Goal: Ask a question: Seek information or help from site administrators or community

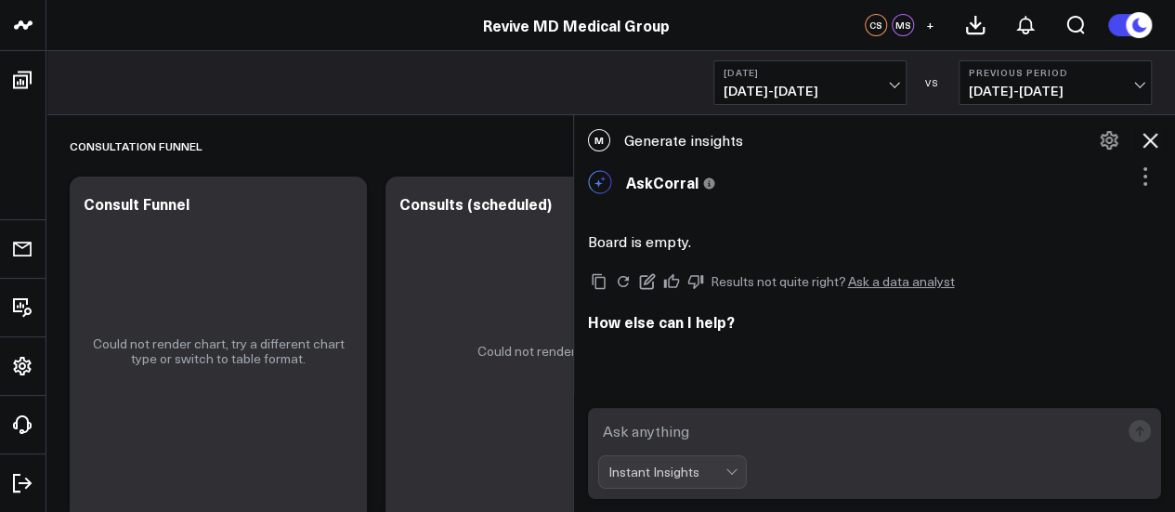
click at [1100, 138] on icon at bounding box center [1109, 140] width 22 height 22
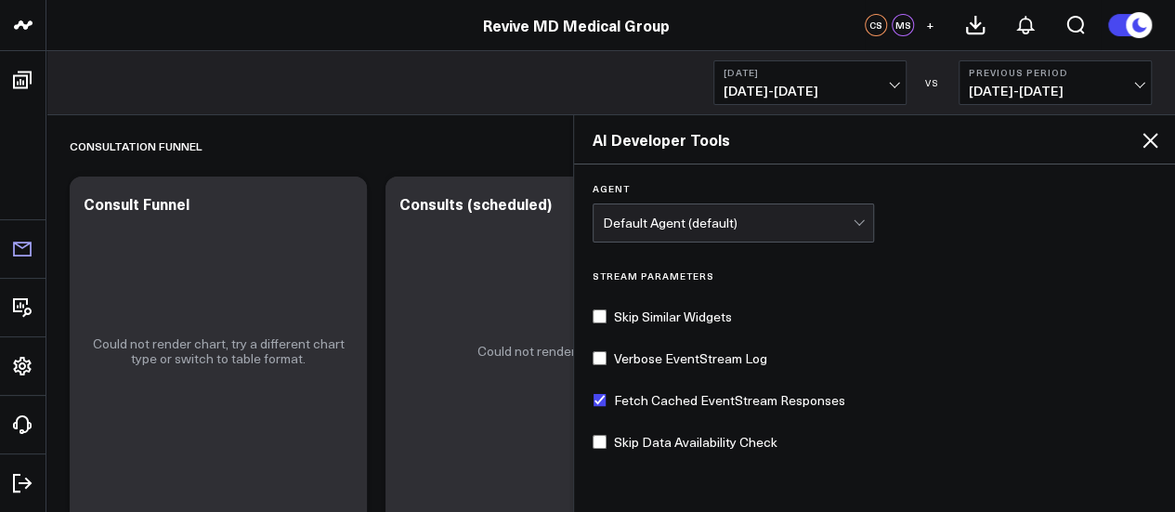
scroll to position [110, 0]
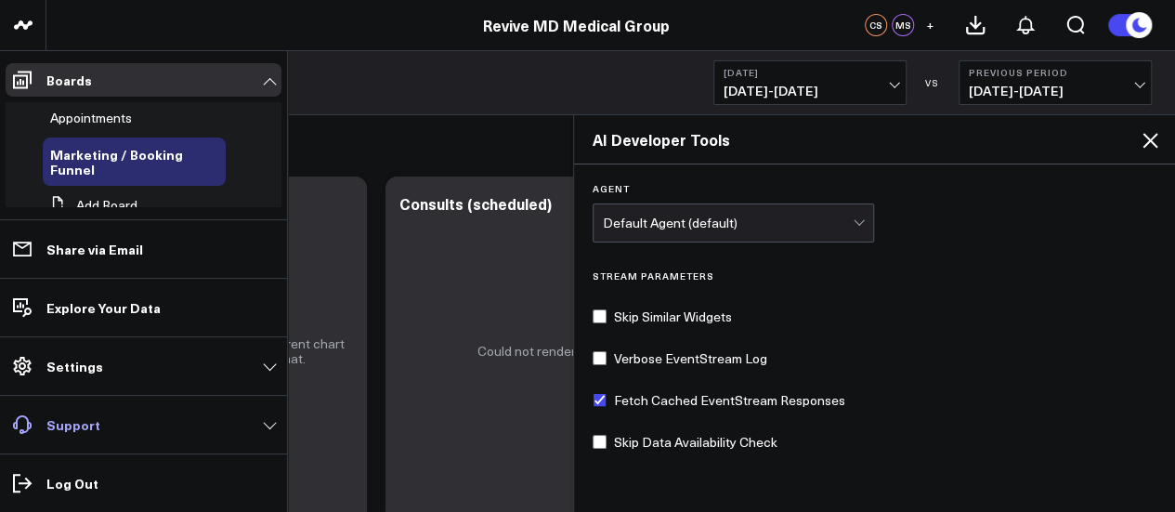
click at [69, 419] on p "Support" at bounding box center [73, 424] width 54 height 15
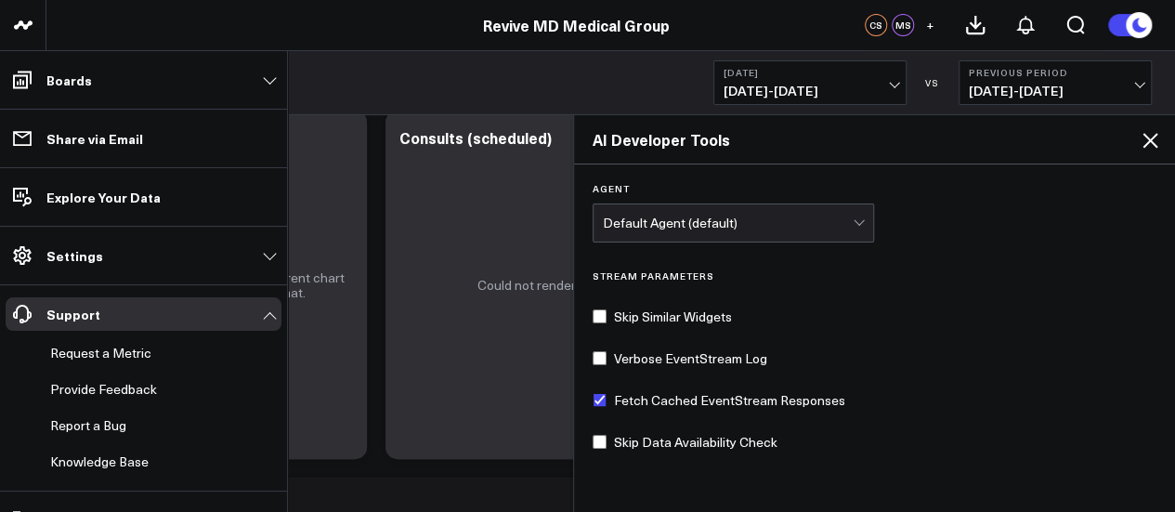
scroll to position [93, 0]
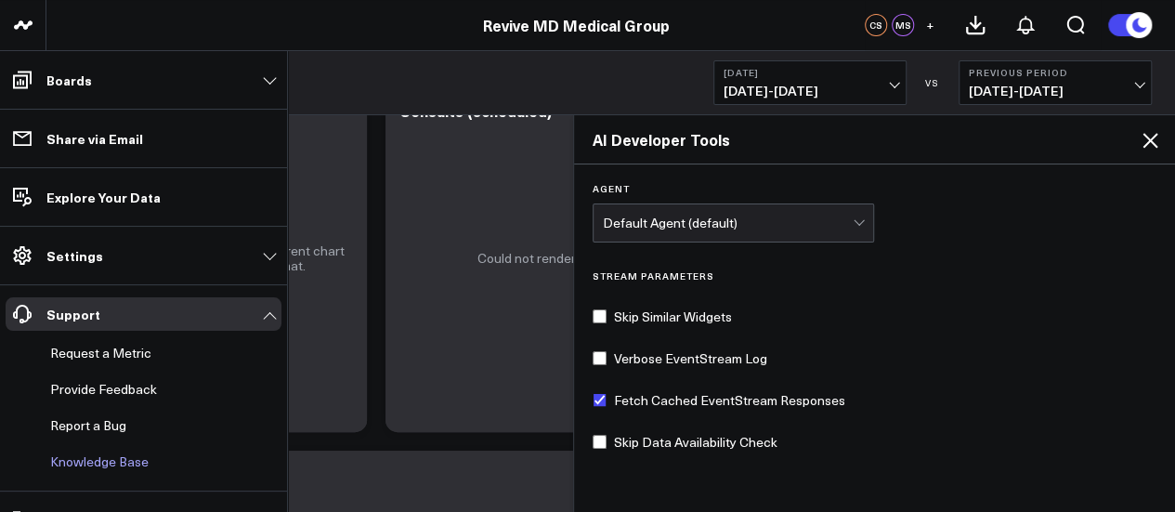
click at [130, 462] on link "Knowledge Base" at bounding box center [134, 461] width 183 height 33
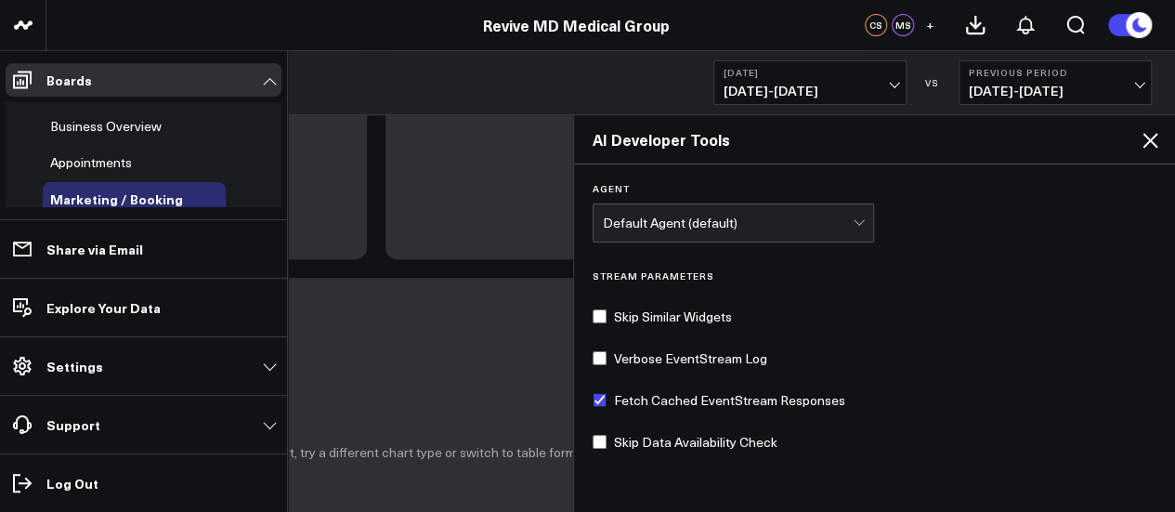
scroll to position [279, 0]
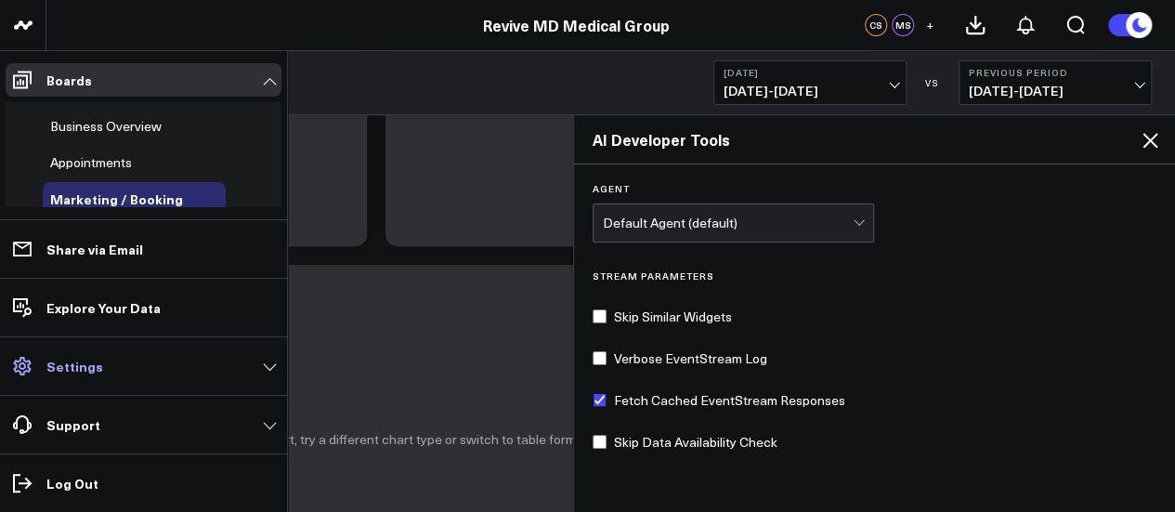
click at [117, 361] on link "Settings" at bounding box center [144, 365] width 276 height 33
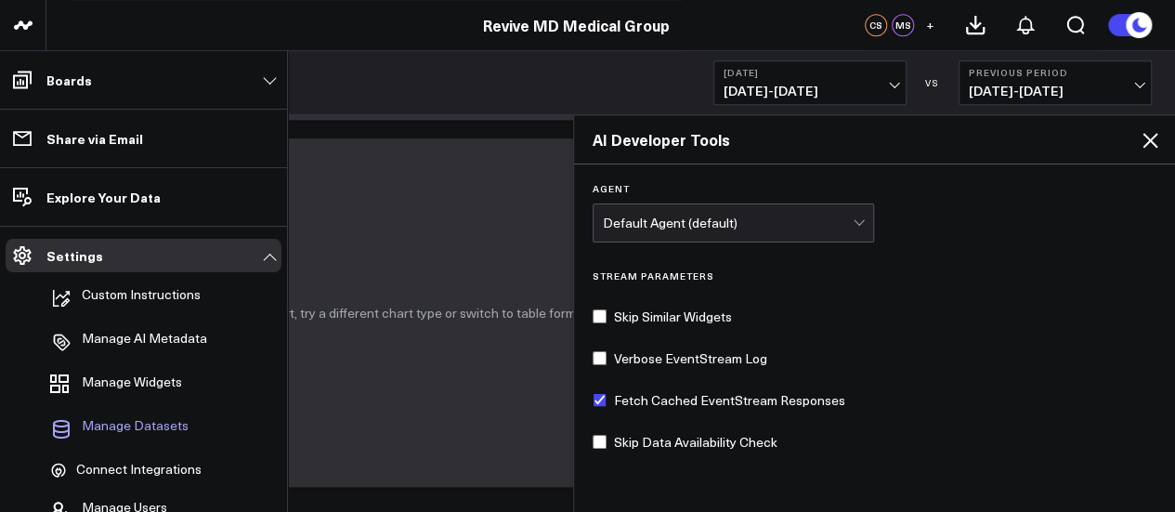
scroll to position [743, 0]
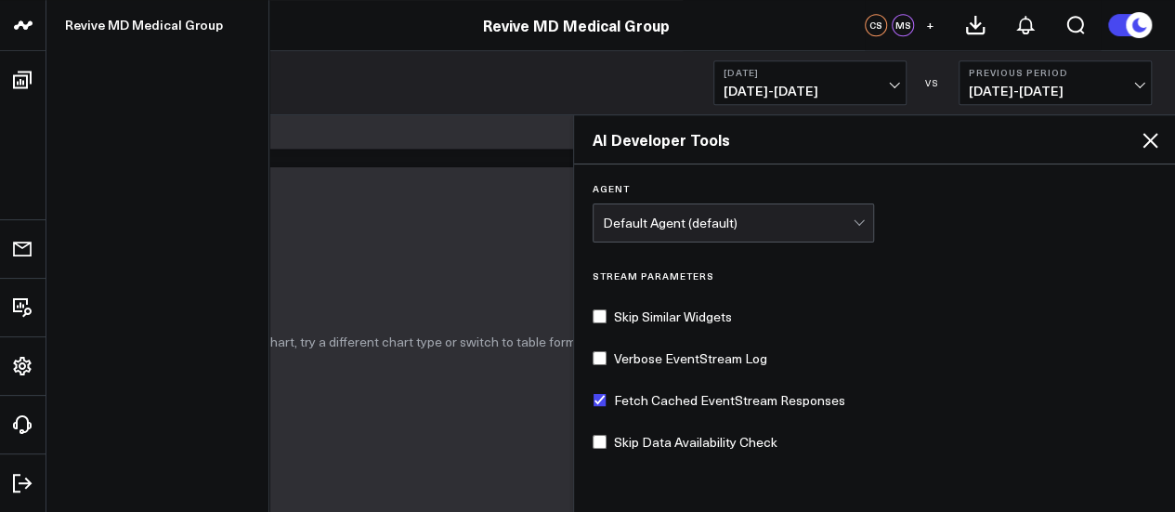
click at [21, 27] on icon at bounding box center [23, 25] width 22 height 22
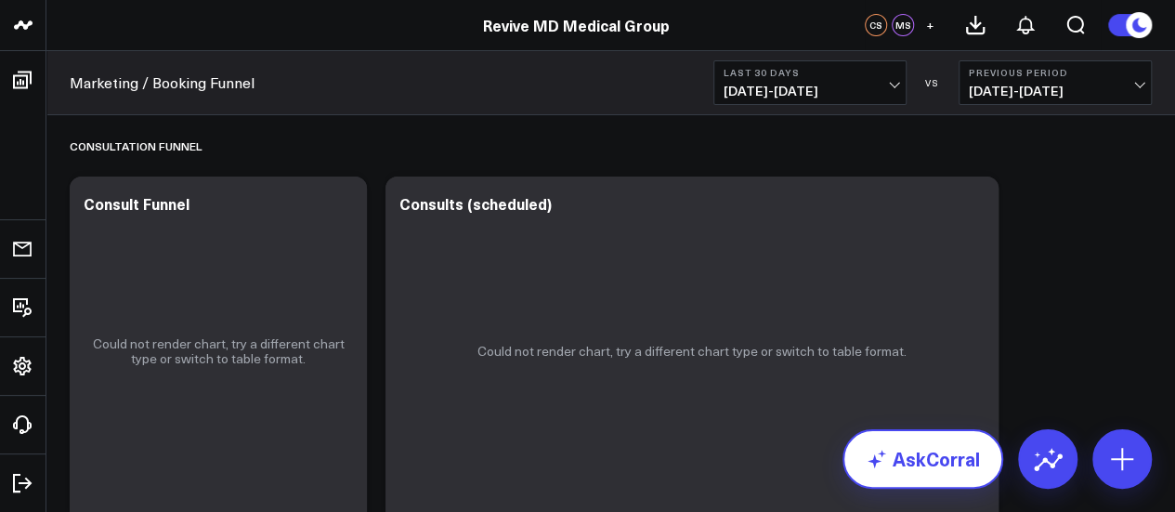
click at [925, 466] on link "AskCorral" at bounding box center [922, 458] width 161 height 59
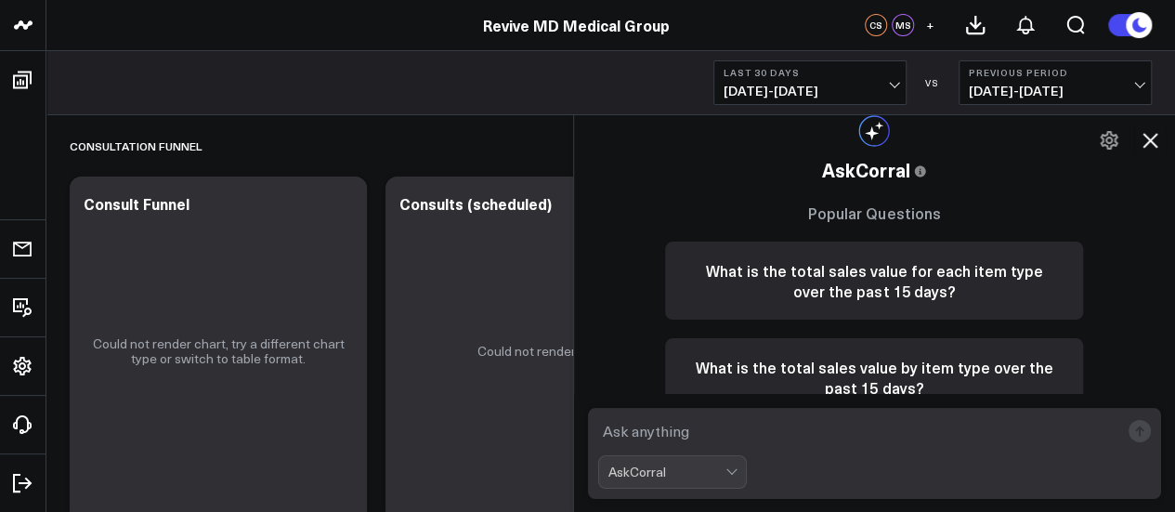
click at [678, 429] on textarea at bounding box center [859, 430] width 522 height 33
type textarea "how do i switch to a paid plan?"
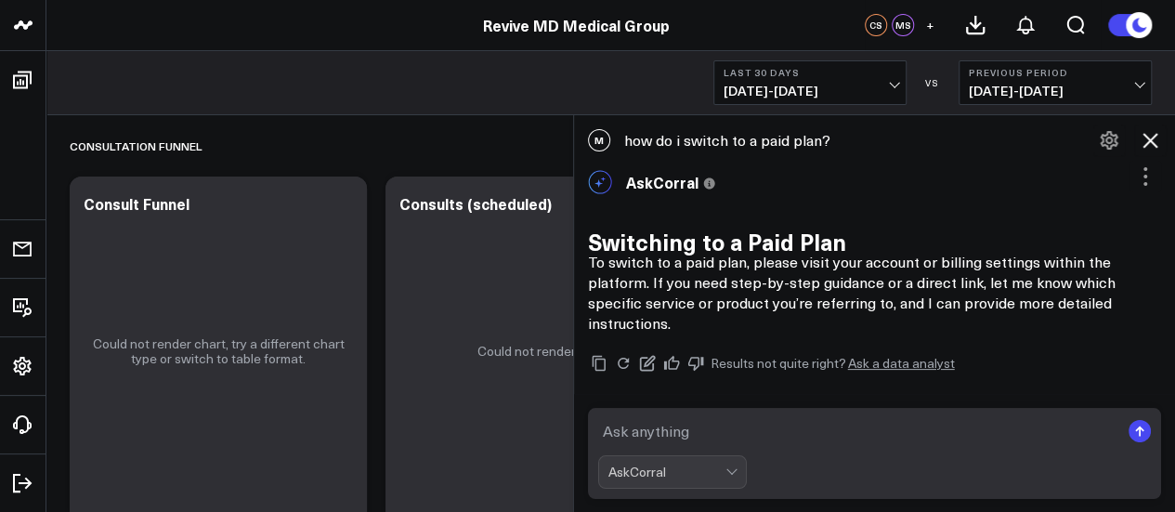
scroll to position [201, 0]
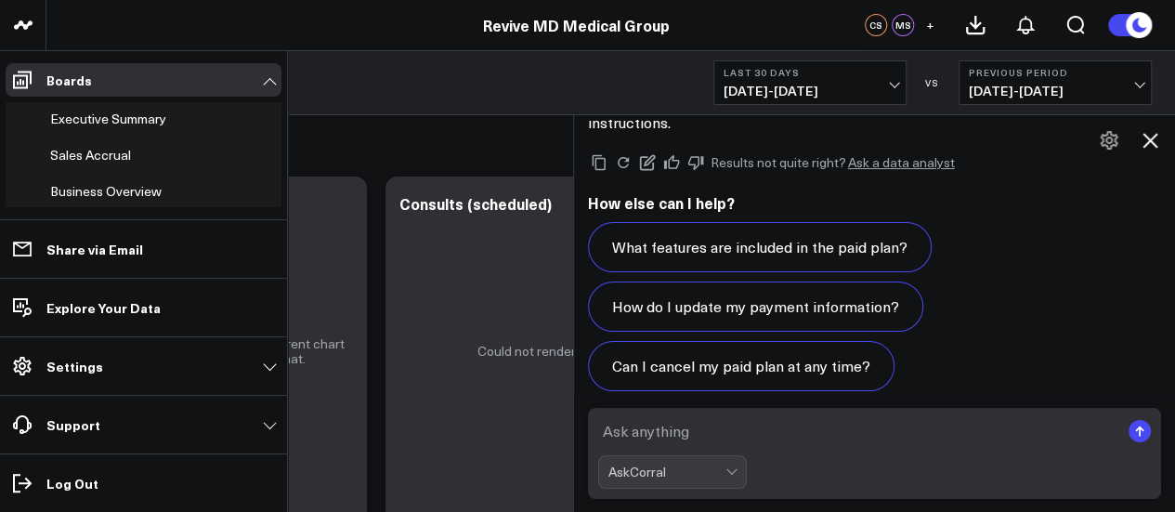
click at [36, 368] on span at bounding box center [22, 365] width 33 height 33
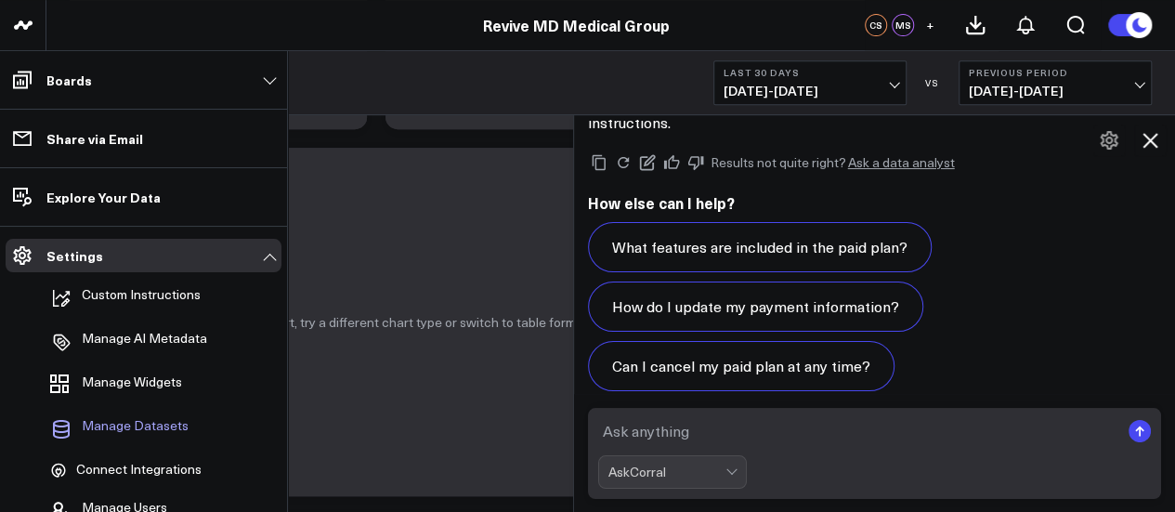
scroll to position [464, 0]
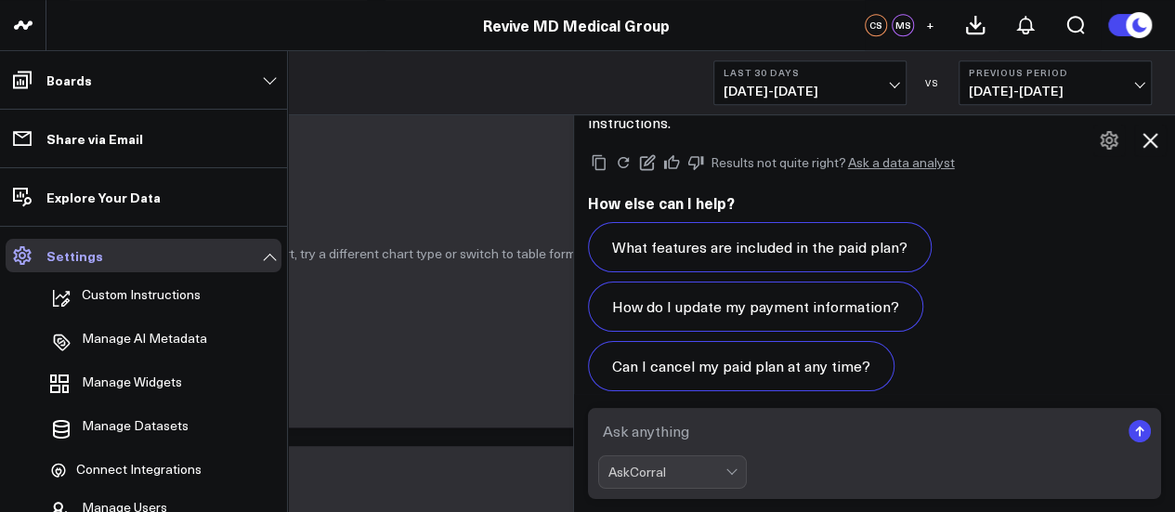
click at [214, 259] on link "Settings" at bounding box center [144, 255] width 276 height 33
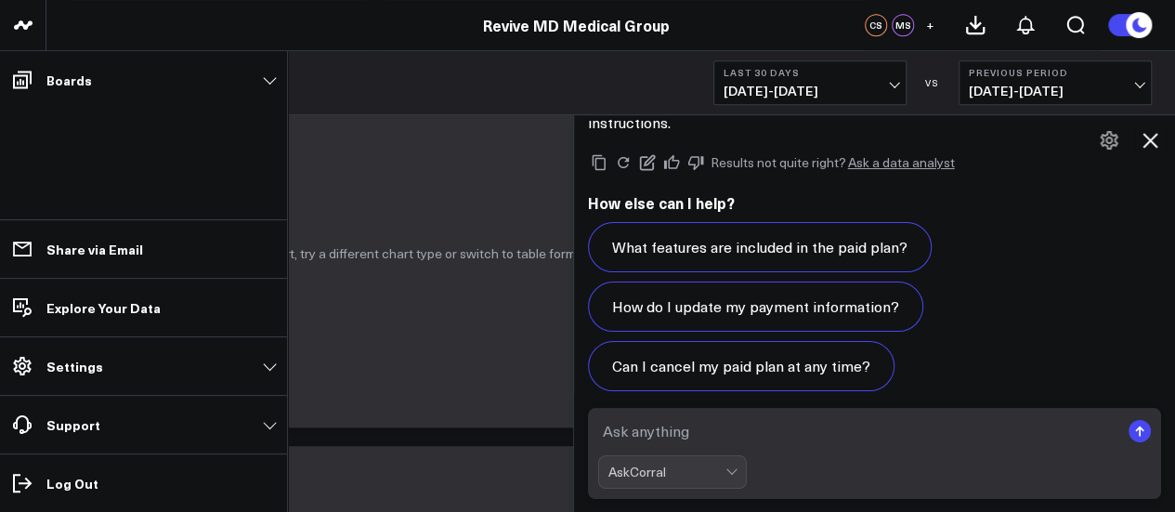
click at [45, 371] on link "Settings" at bounding box center [144, 365] width 276 height 33
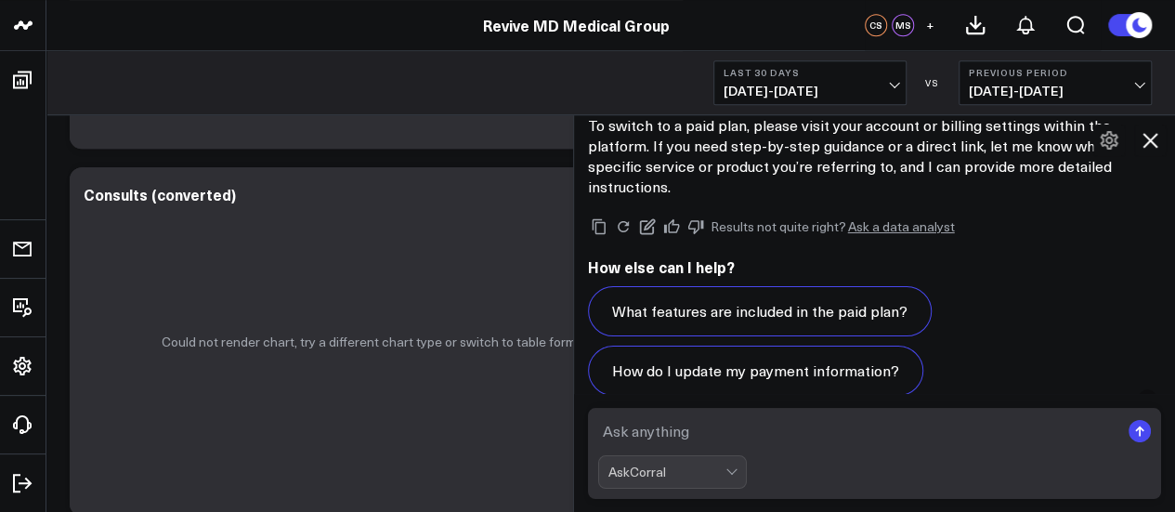
scroll to position [108, 0]
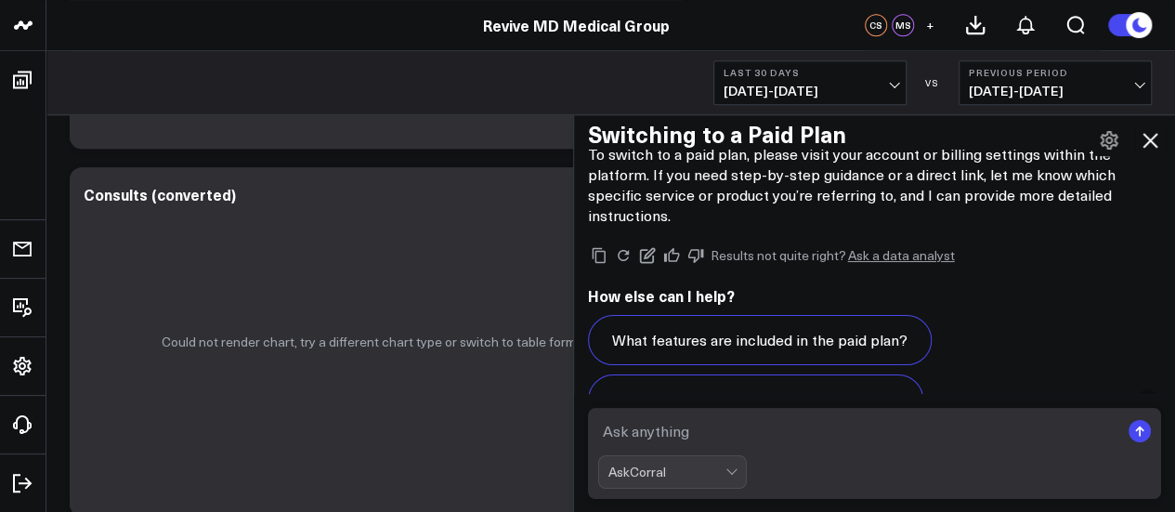
click at [710, 437] on textarea at bounding box center [859, 430] width 522 height 33
type textarea "I cannot find the billng settings"
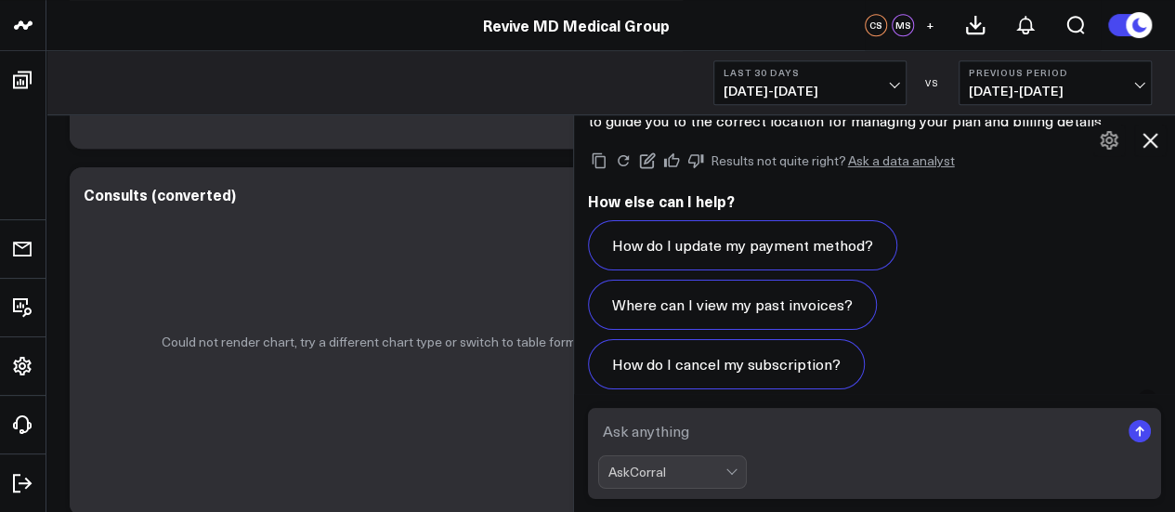
scroll to position [277, 0]
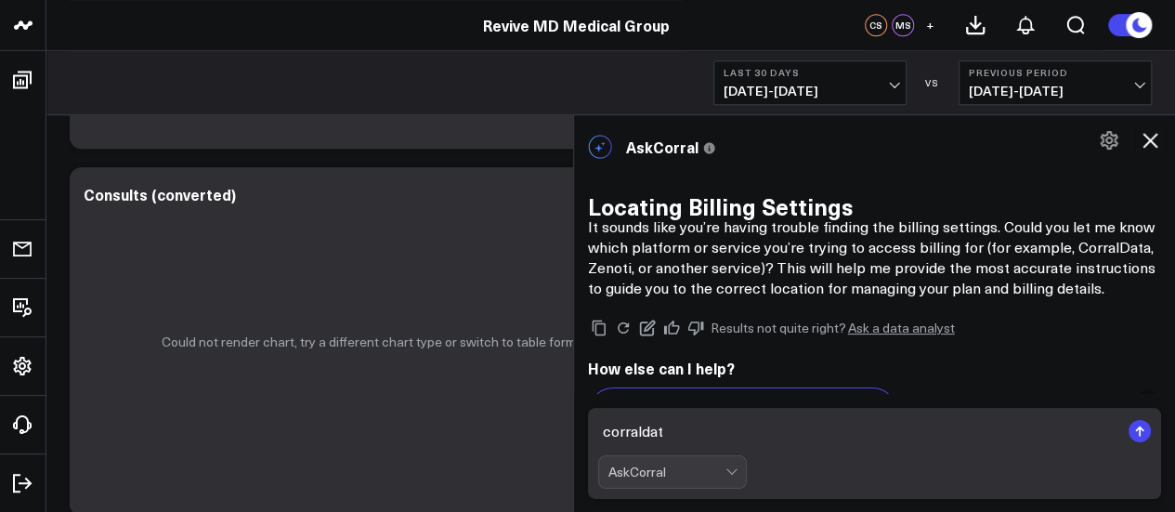
type textarea "corraldata"
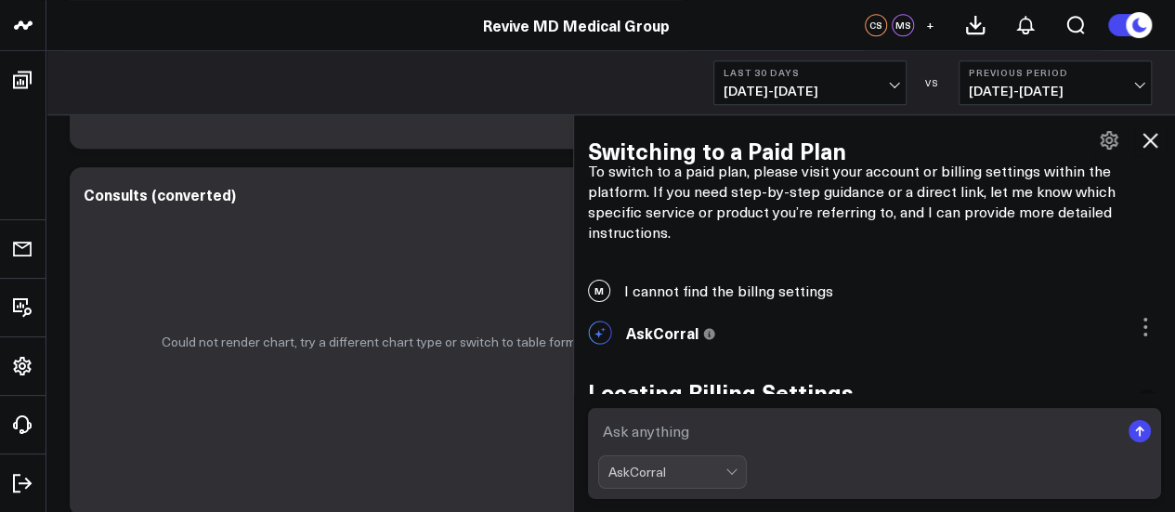
scroll to position [184, 0]
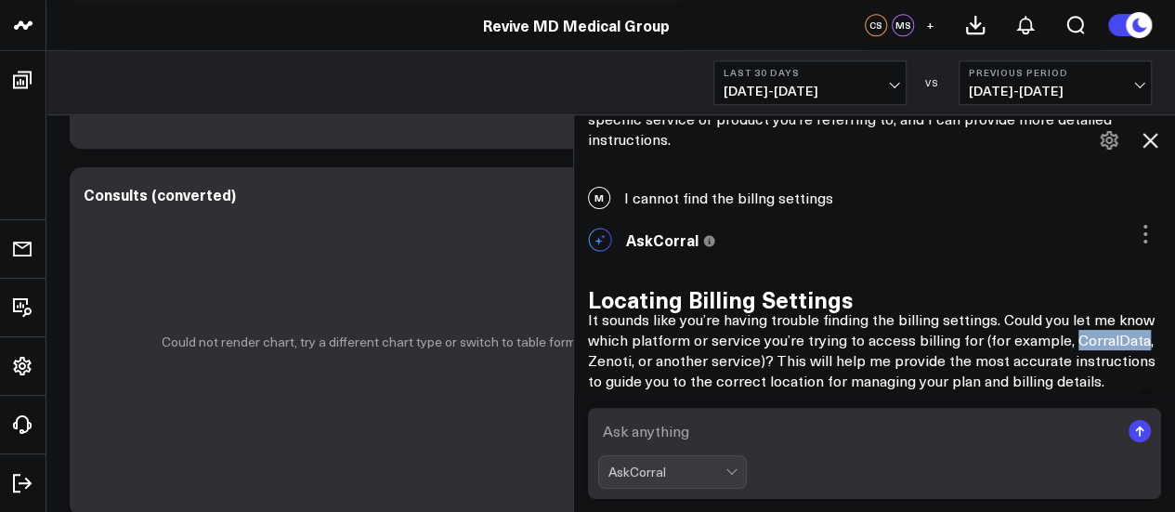
drag, startPoint x: 663, startPoint y: 365, endPoint x: 598, endPoint y: 362, distance: 65.1
click at [598, 362] on p "It sounds like you’re having trouble finding the billing settings. Could you le…" at bounding box center [875, 350] width 574 height 82
copy p "CorralData"
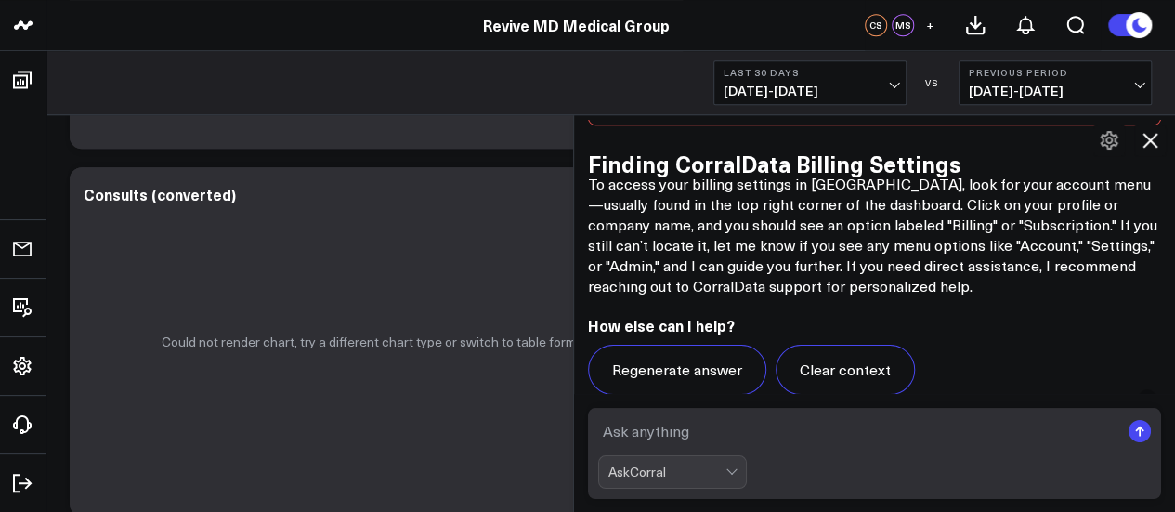
scroll to position [717, 0]
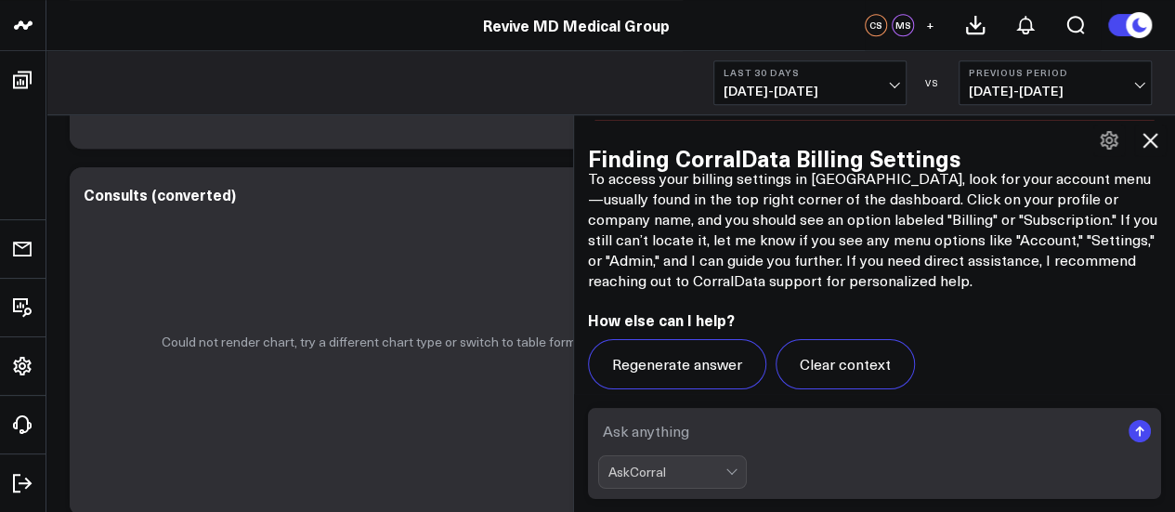
click at [1132, 30] on icon at bounding box center [1138, 25] width 20 height 20
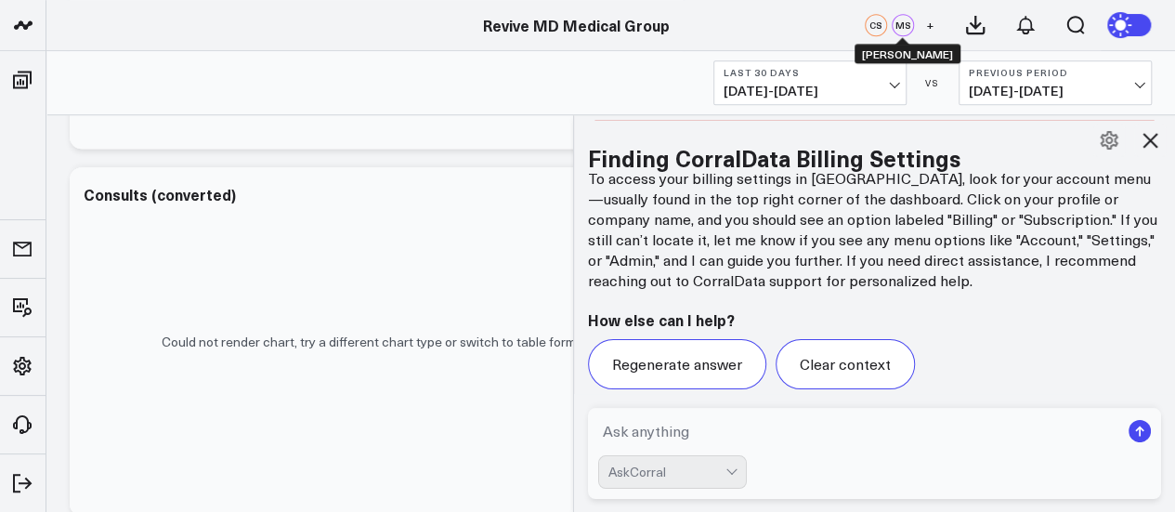
click at [901, 20] on div "MS" at bounding box center [903, 25] width 22 height 22
click at [903, 27] on div "MS" at bounding box center [903, 25] width 22 height 22
click at [927, 26] on span "+" at bounding box center [930, 25] width 8 height 13
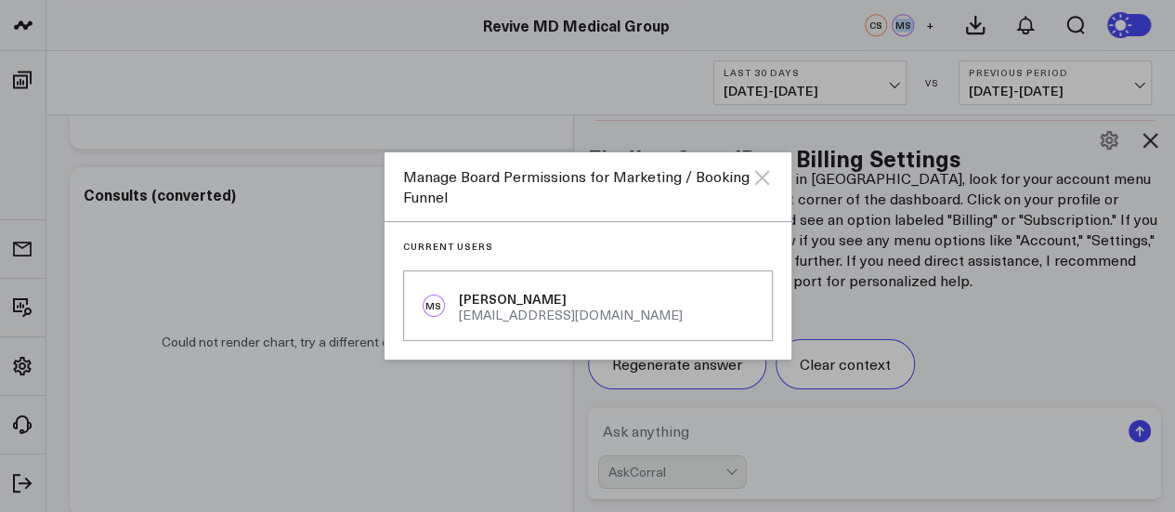
click at [767, 178] on icon "Close" at bounding box center [761, 177] width 22 height 22
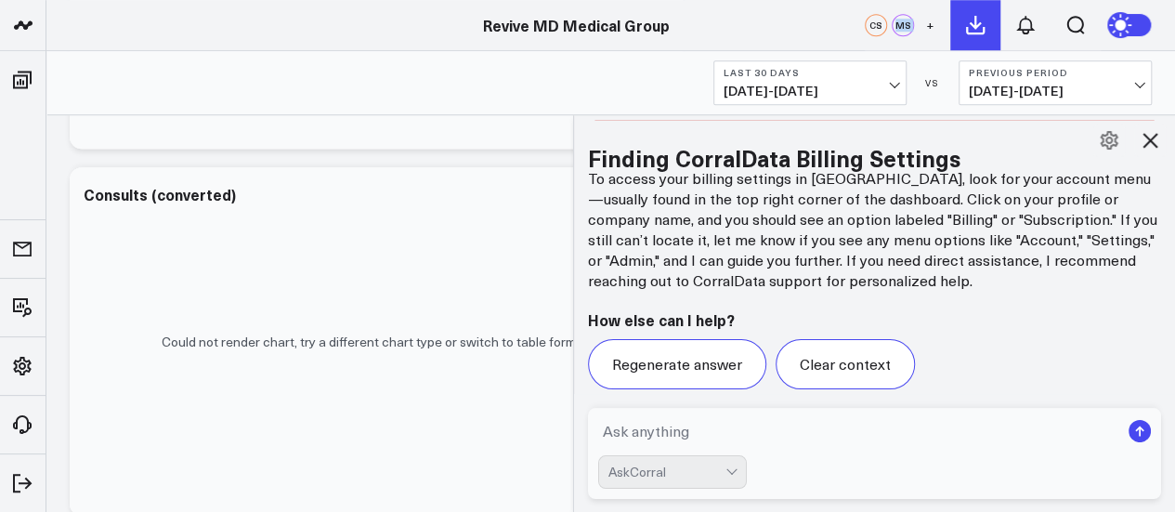
click at [986, 29] on button at bounding box center [975, 25] width 50 height 50
click at [1027, 33] on icon at bounding box center [1025, 25] width 22 height 22
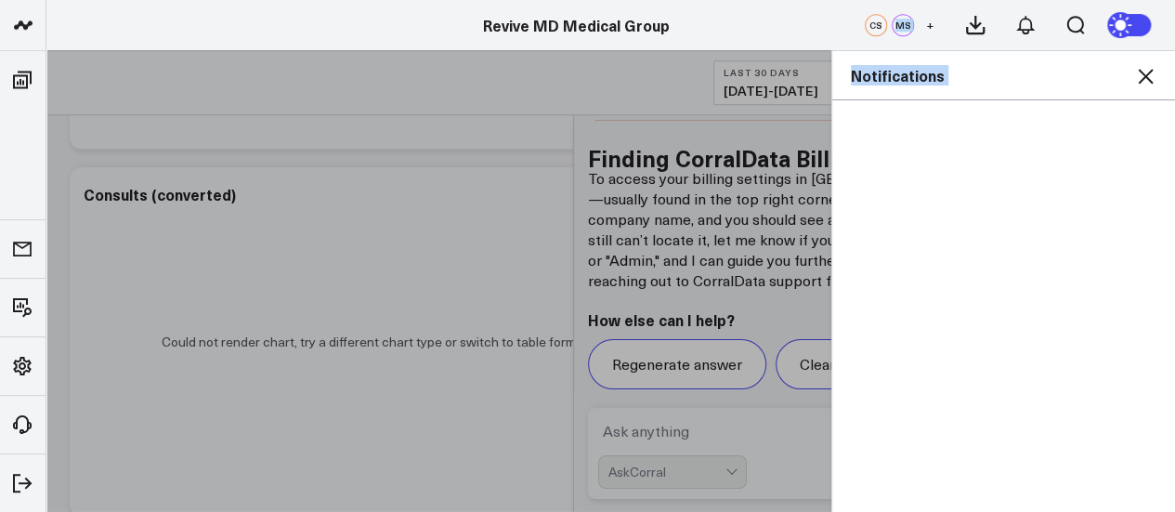
click at [1136, 79] on icon at bounding box center [1145, 76] width 22 height 22
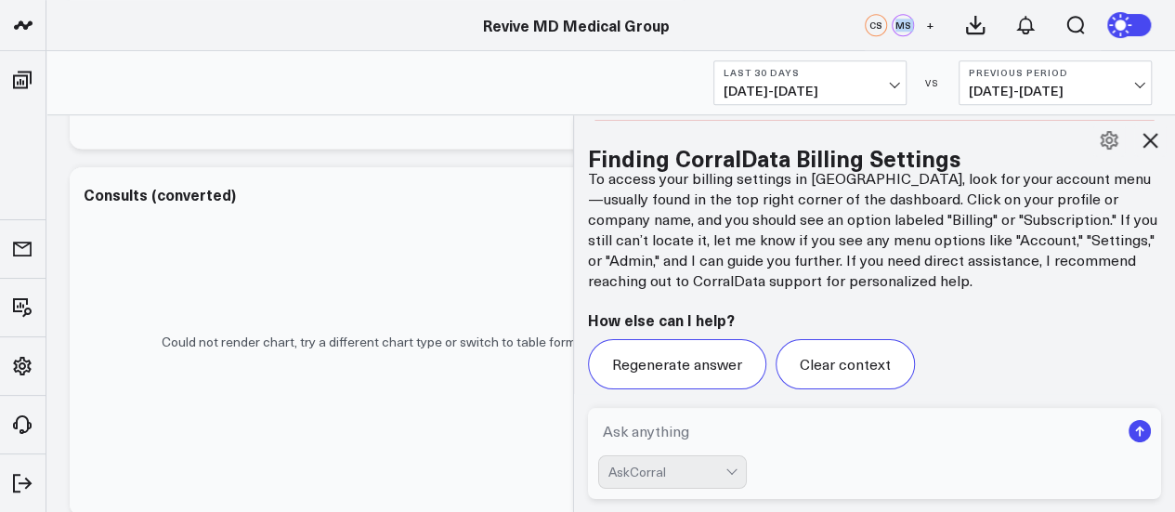
click at [619, 30] on link "Revive MD Medical Group" at bounding box center [576, 25] width 187 height 20
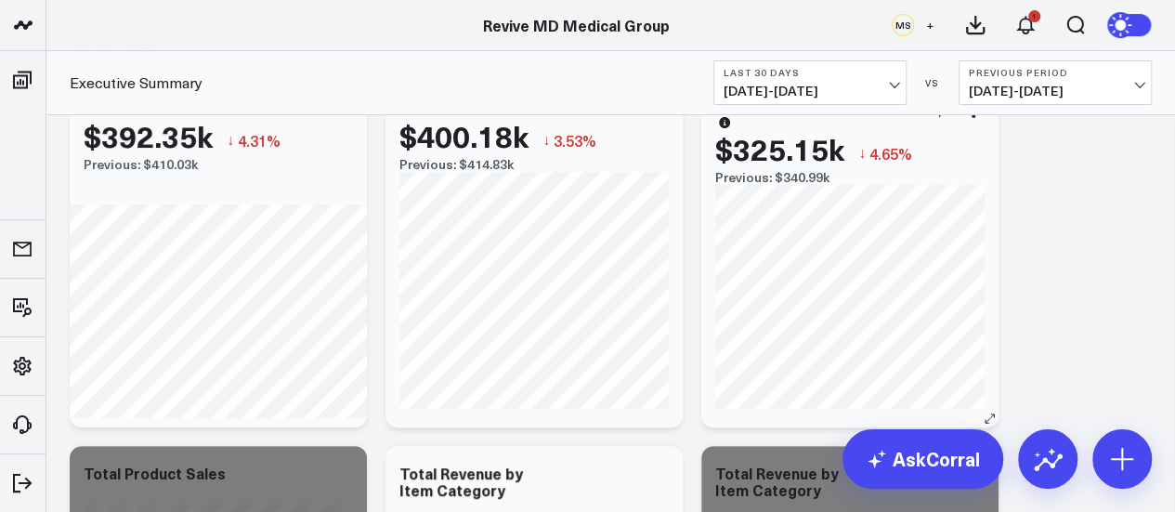
scroll to position [186, 0]
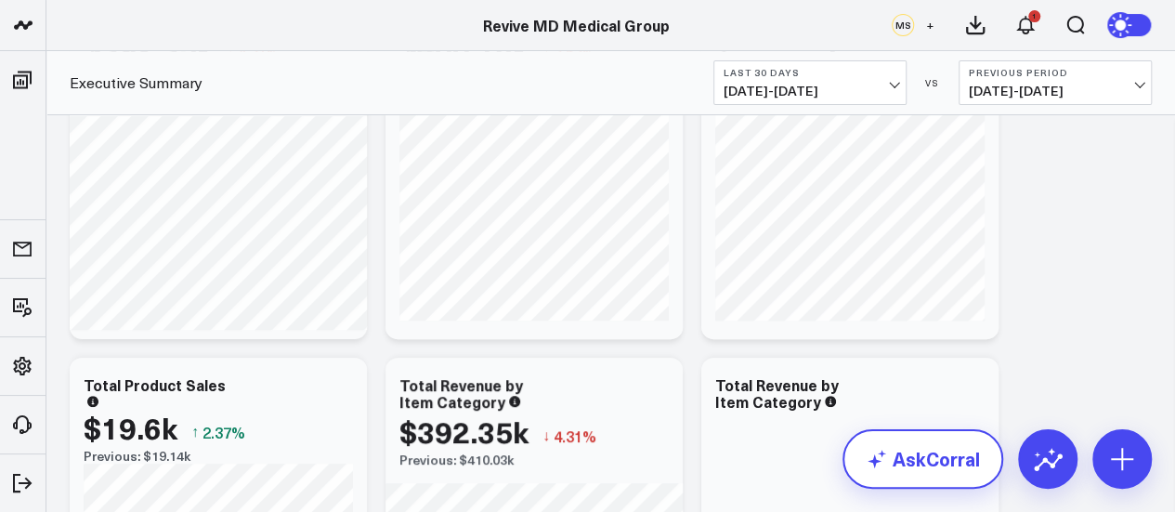
click at [961, 462] on link "AskCorral" at bounding box center [922, 458] width 161 height 59
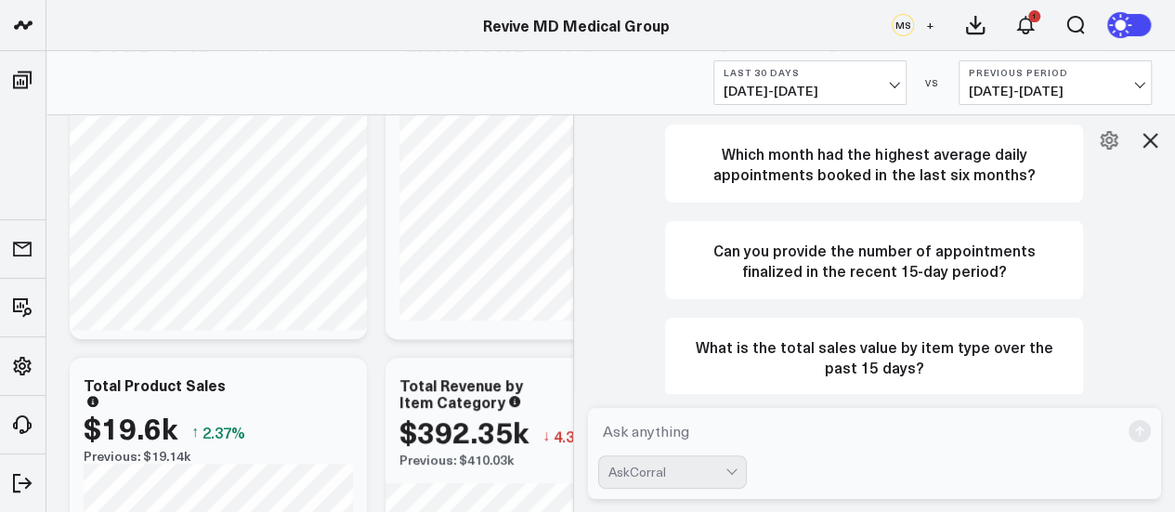
scroll to position [0, 0]
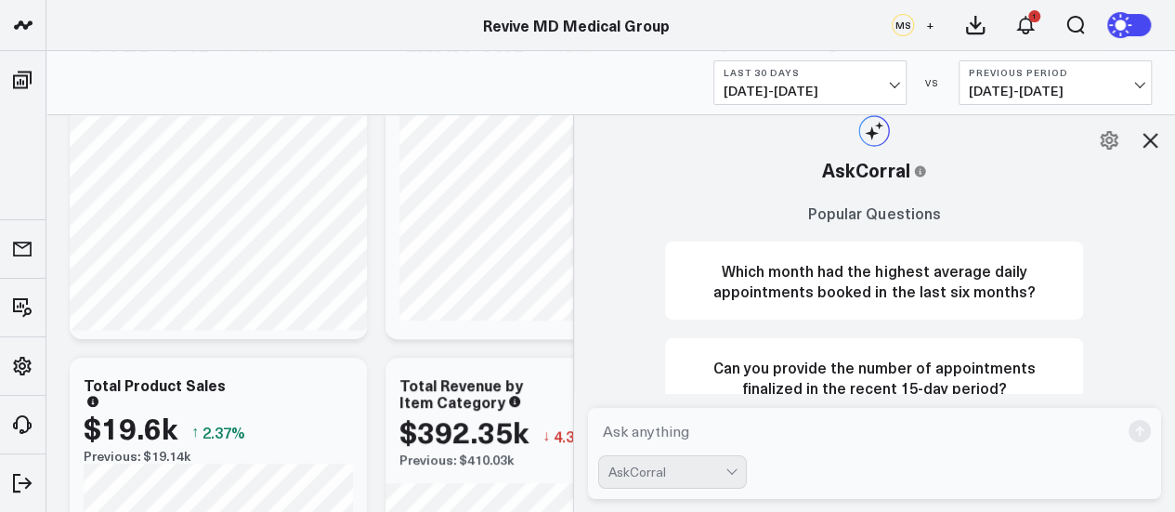
click at [580, 20] on link "Revive MD Medical Group" at bounding box center [576, 25] width 187 height 20
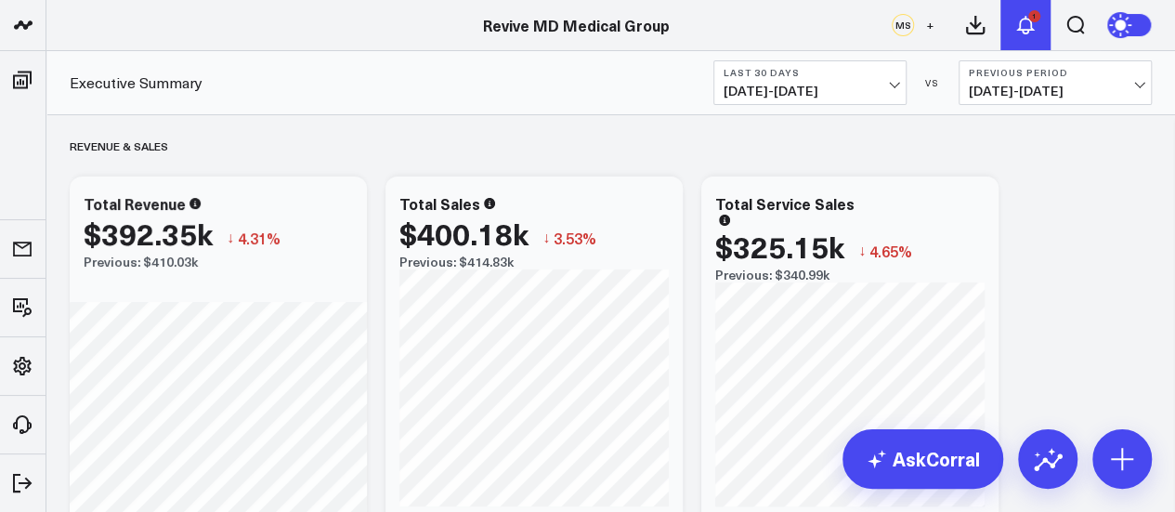
click at [1029, 31] on icon at bounding box center [1025, 25] width 22 height 22
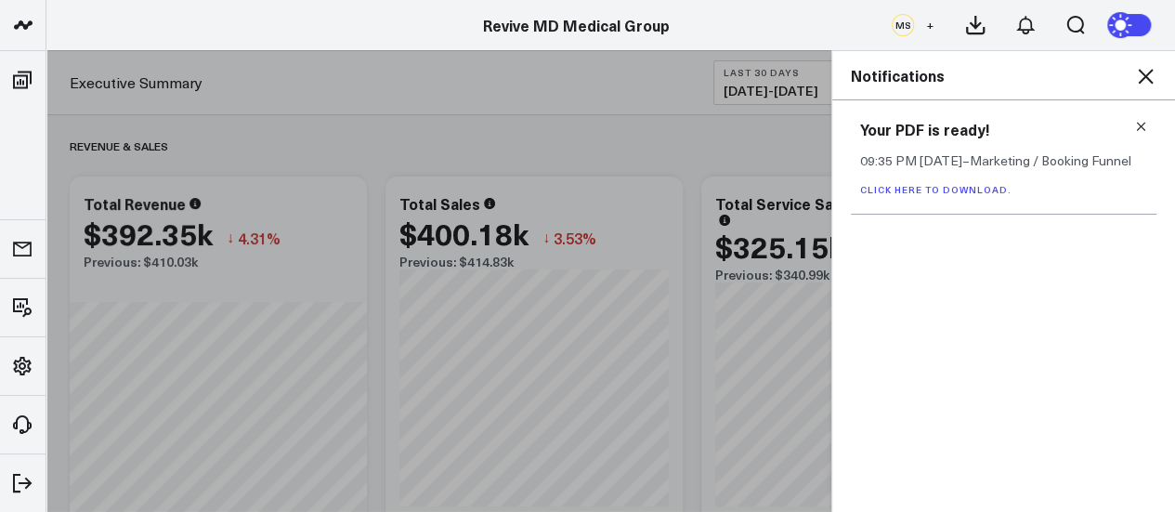
click at [1141, 80] on icon at bounding box center [1145, 76] width 15 height 15
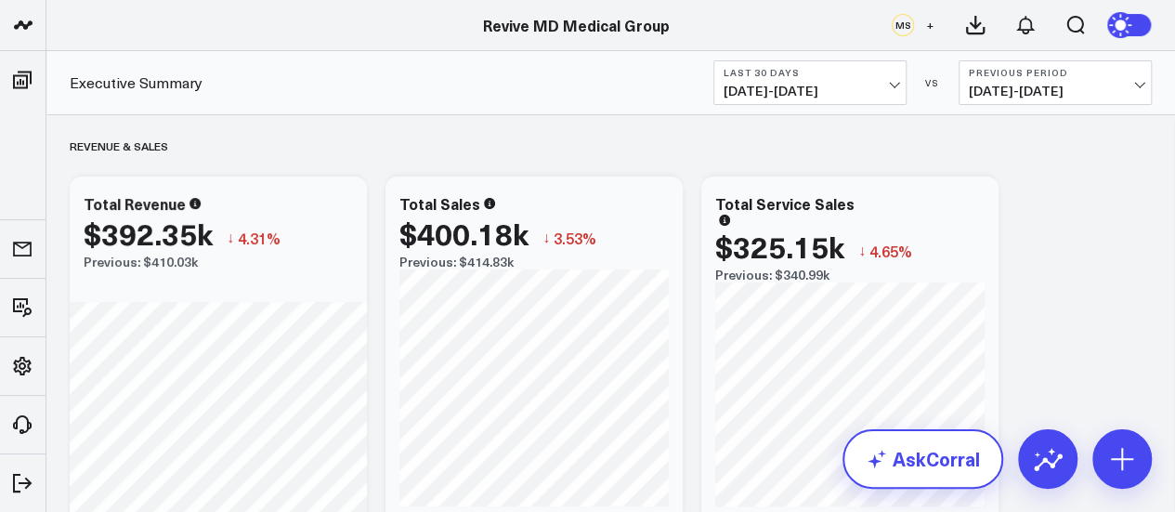
click at [918, 452] on link "AskCorral" at bounding box center [922, 458] width 161 height 59
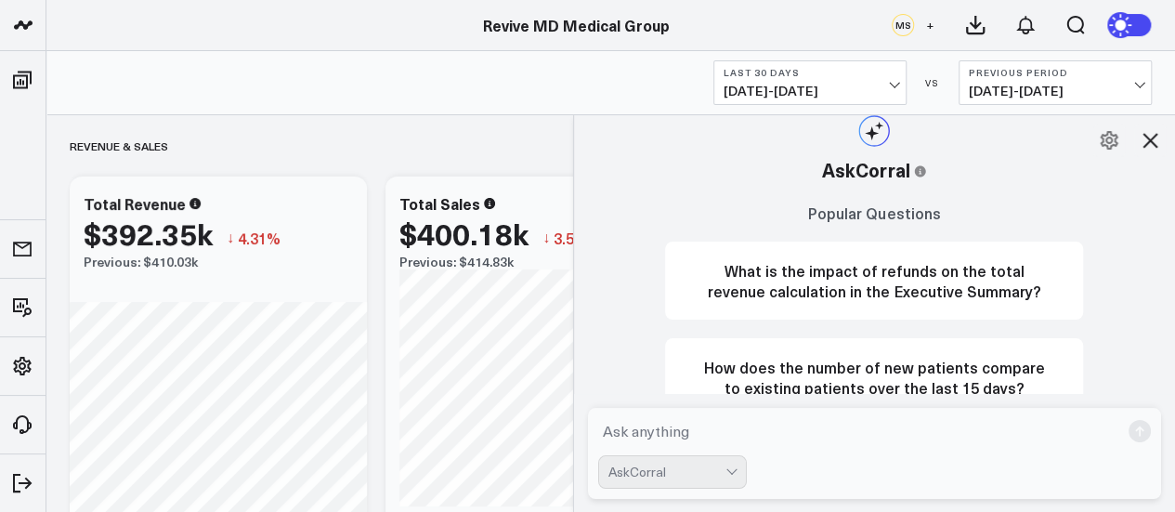
drag, startPoint x: 731, startPoint y: 437, endPoint x: 759, endPoint y: 460, distance: 35.7
click at [731, 436] on textarea at bounding box center [859, 430] width 522 height 33
paste textarea "CorralData"
type textarea "where do I pick my plan on CorralData?"
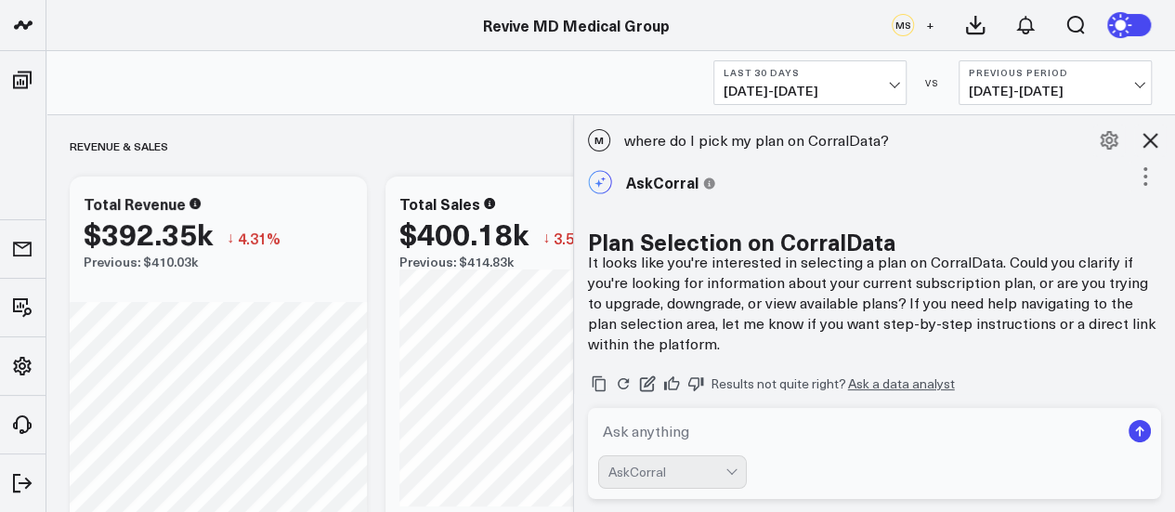
scroll to position [221, 0]
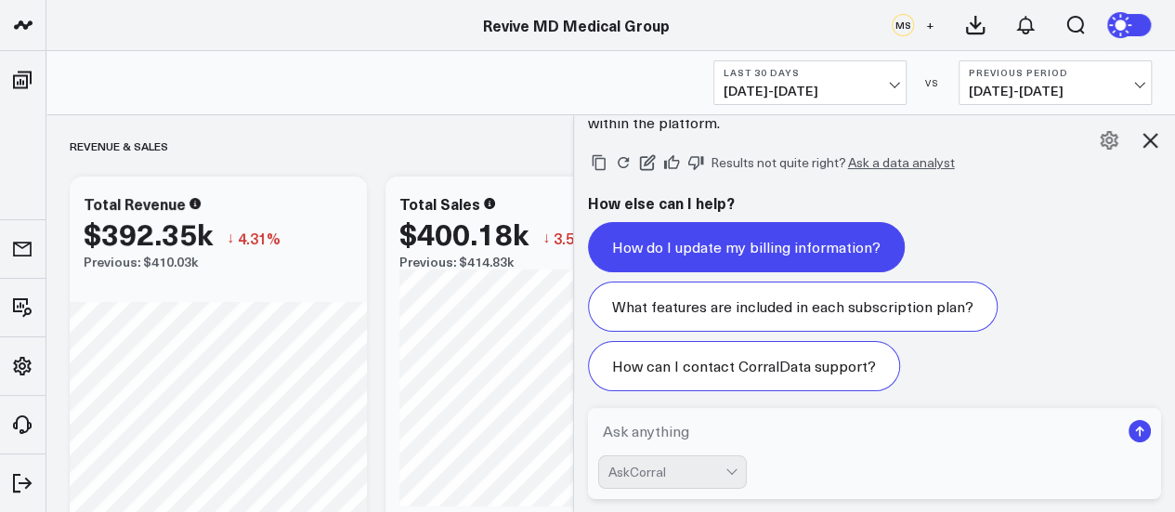
click at [780, 237] on button "How do I update my billing information?" at bounding box center [746, 247] width 317 height 50
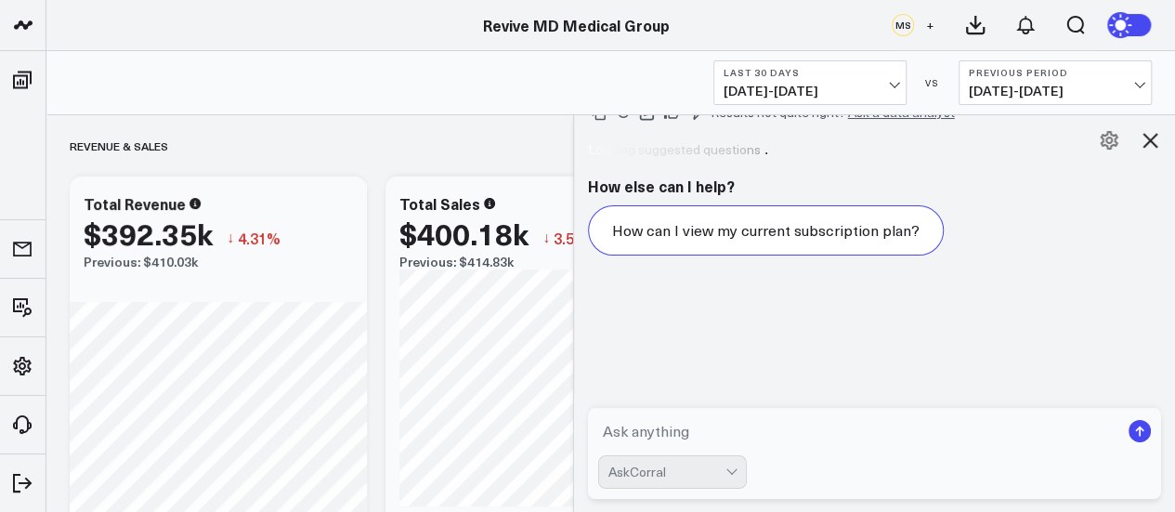
scroll to position [503, 0]
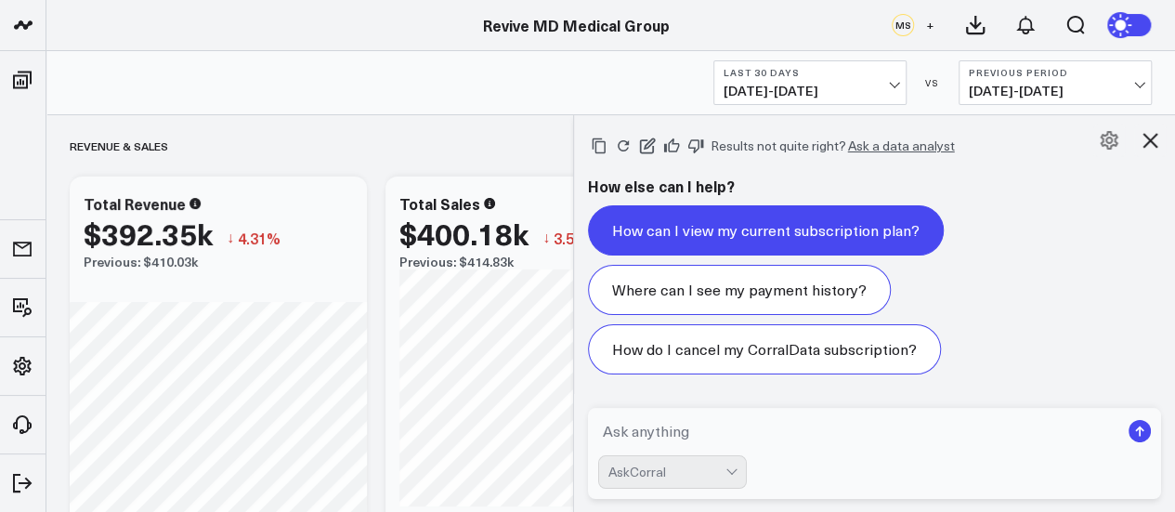
click at [776, 226] on button "How can I view my current subscription plan?" at bounding box center [766, 230] width 356 height 50
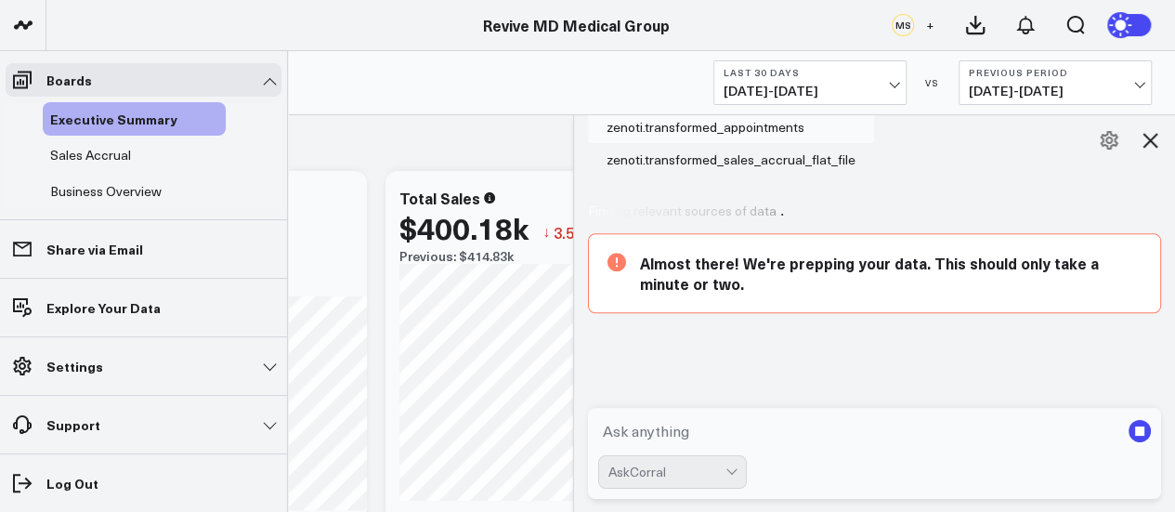
scroll to position [93, 0]
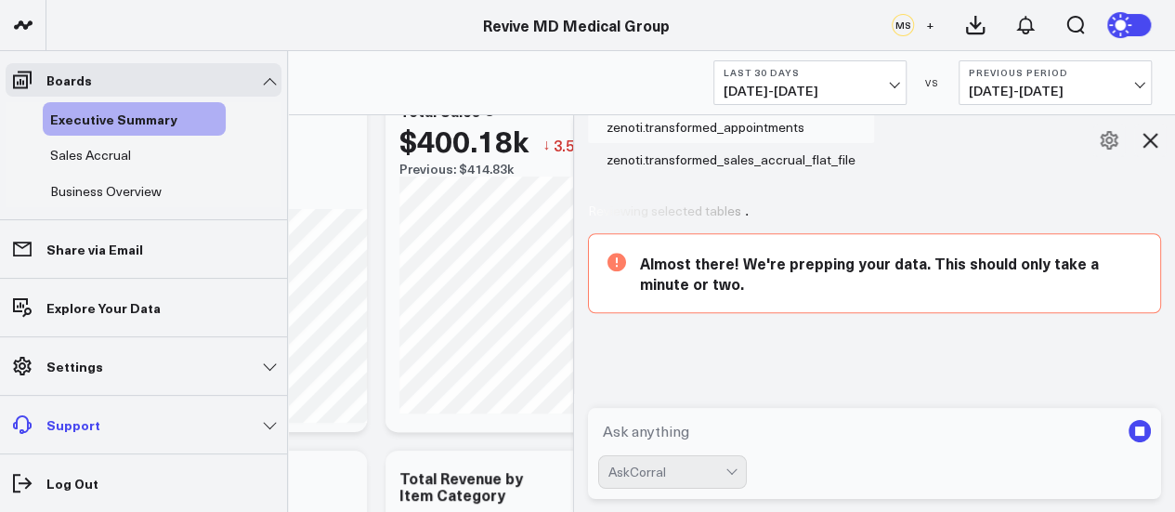
click at [273, 425] on link "Support" at bounding box center [144, 424] width 276 height 33
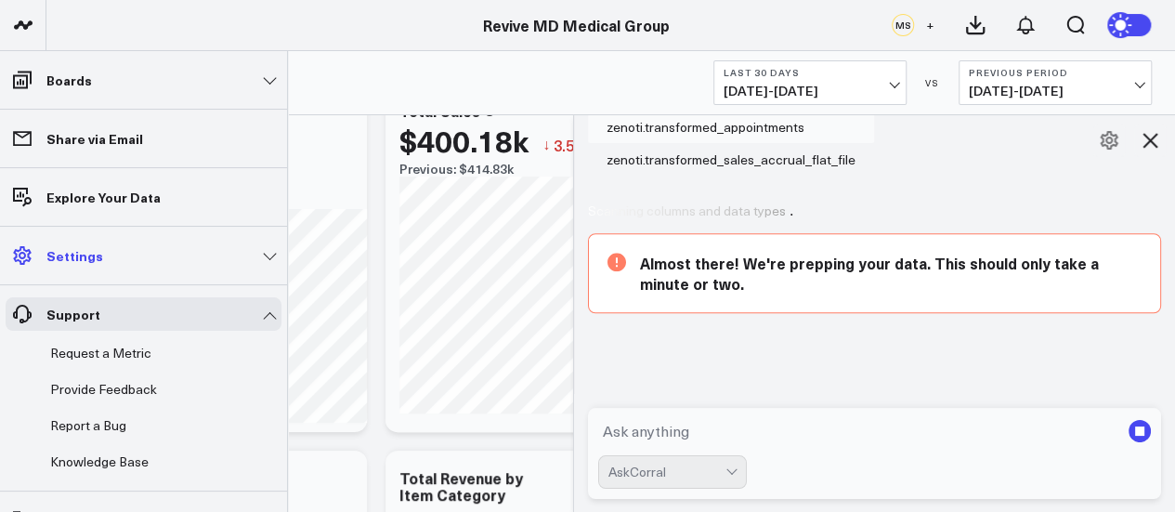
click at [108, 252] on link "Settings" at bounding box center [144, 255] width 276 height 33
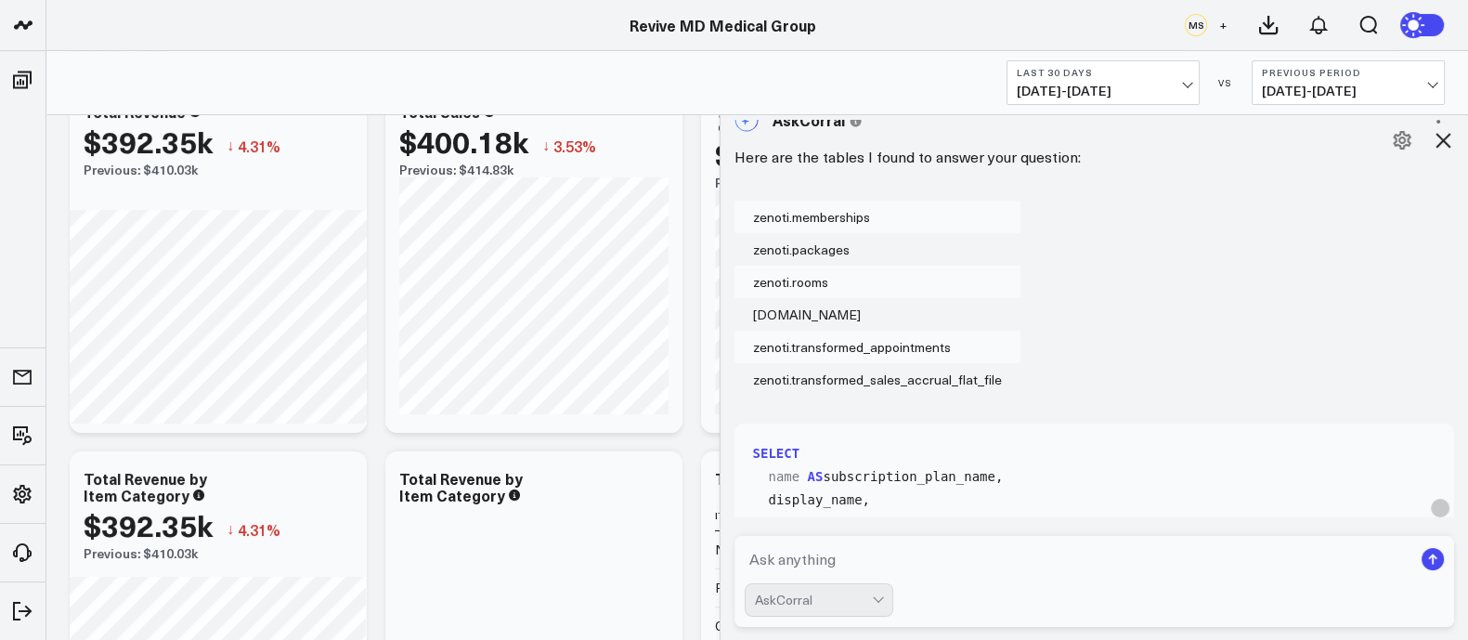
scroll to position [450, 0]
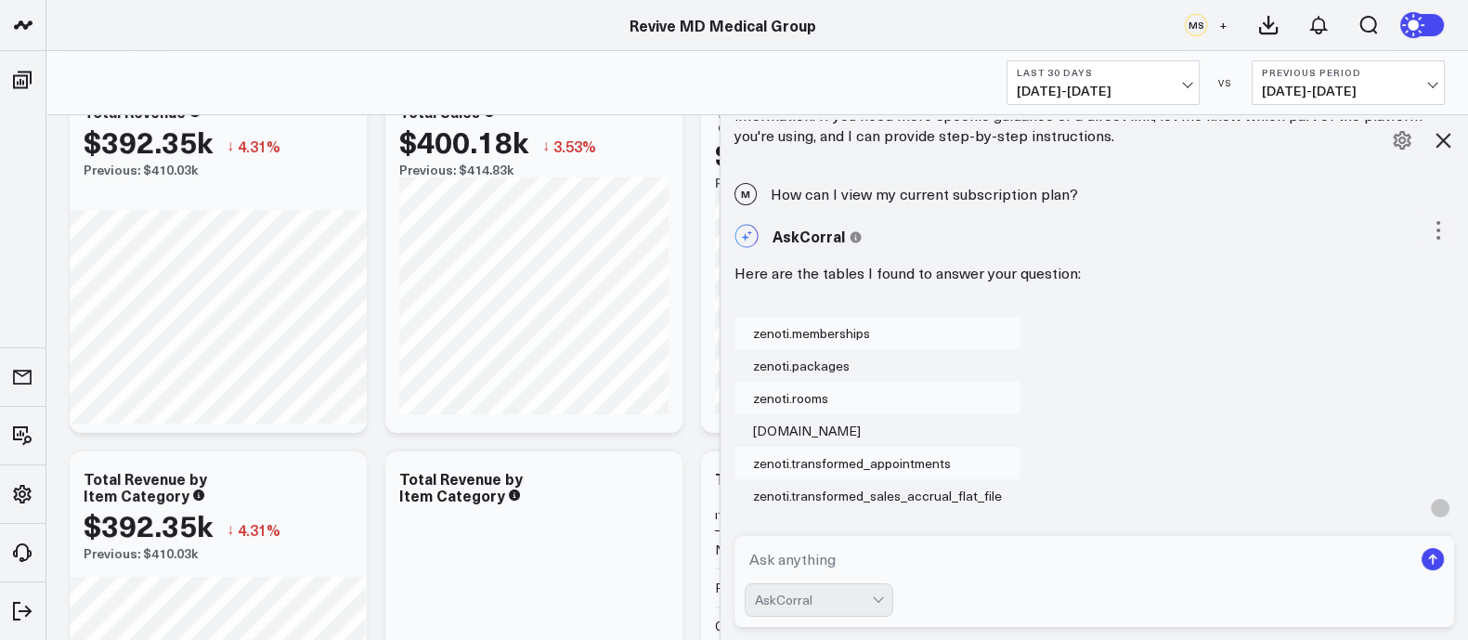
click at [1174, 142] on icon at bounding box center [1402, 140] width 22 height 22
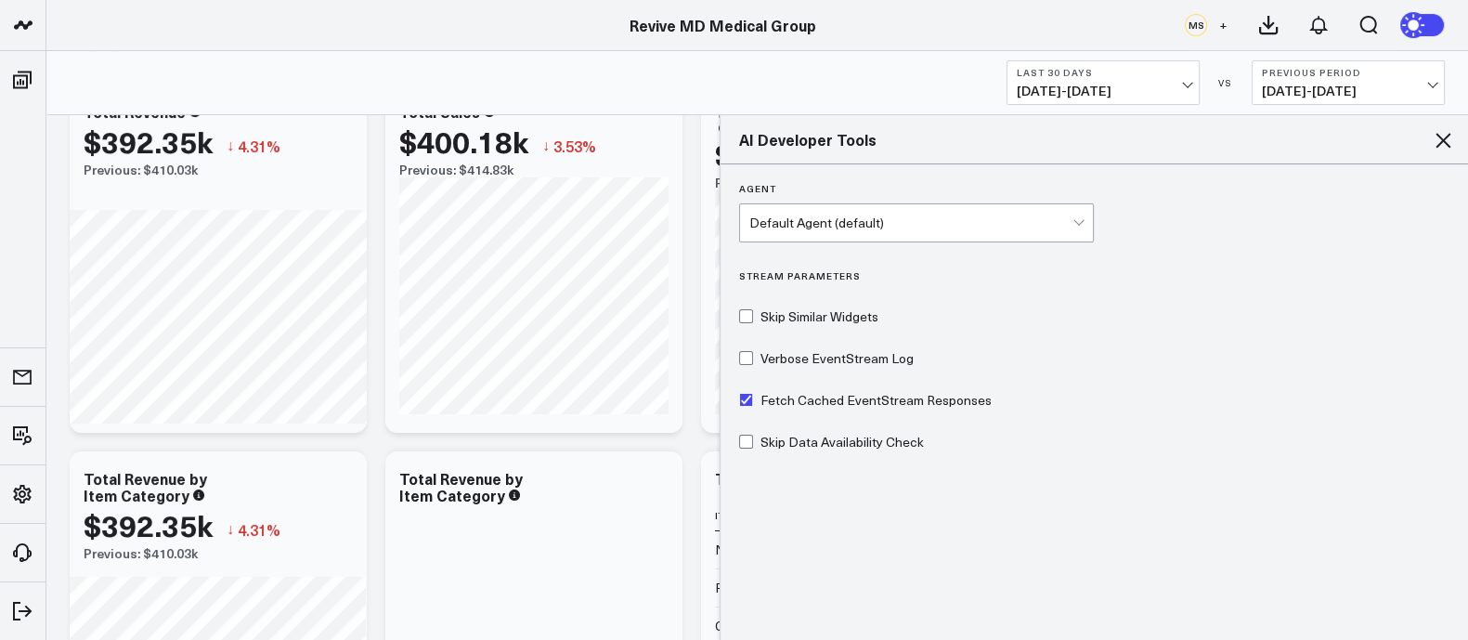
scroll to position [0, 0]
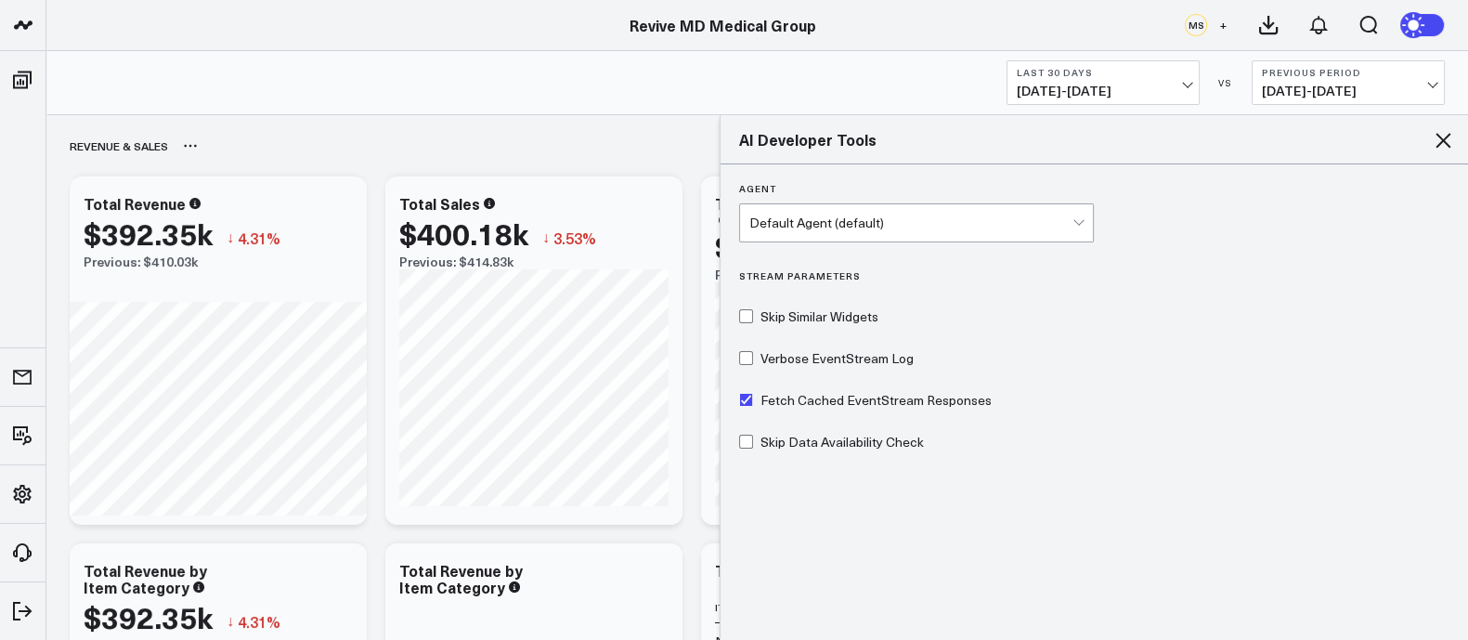
click at [190, 147] on icon at bounding box center [190, 145] width 15 height 15
click at [481, 149] on div "Revenue & Sales Rename Delete" at bounding box center [757, 145] width 1375 height 43
click at [692, 24] on link "Revive MD Medical Group" at bounding box center [723, 25] width 187 height 20
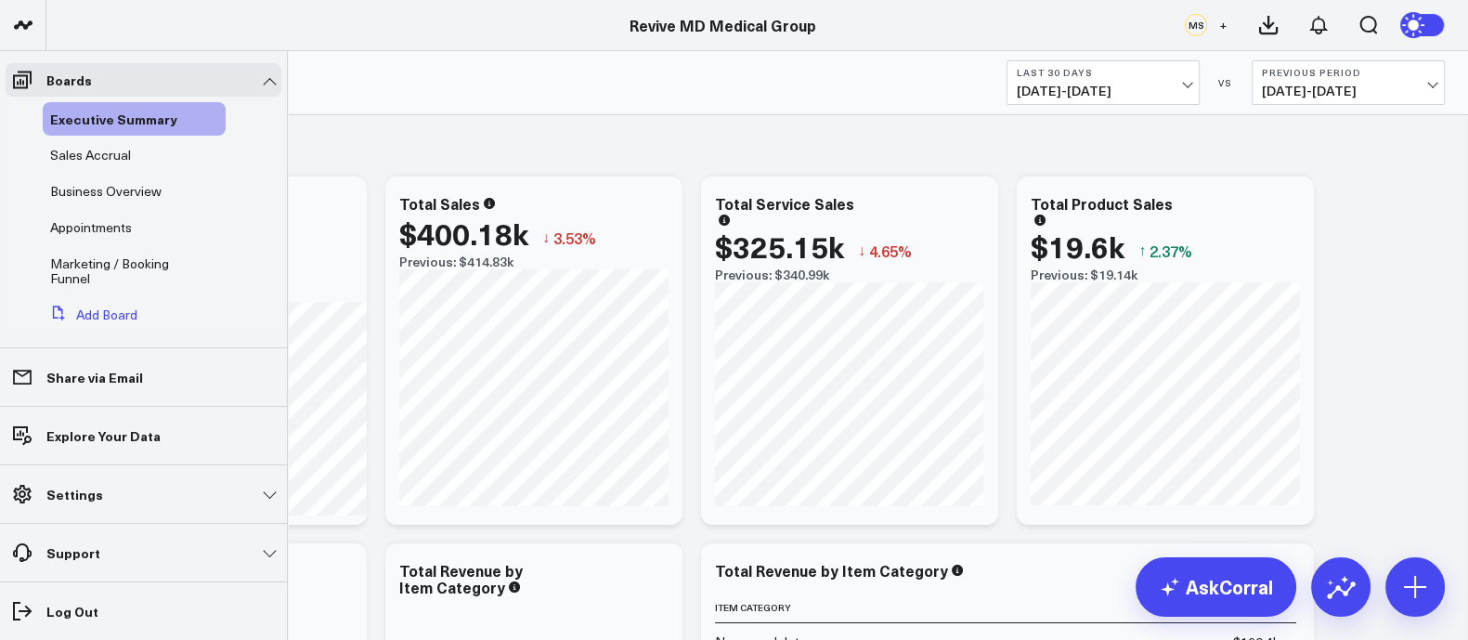
click at [104, 318] on button "Add Board" at bounding box center [90, 314] width 95 height 33
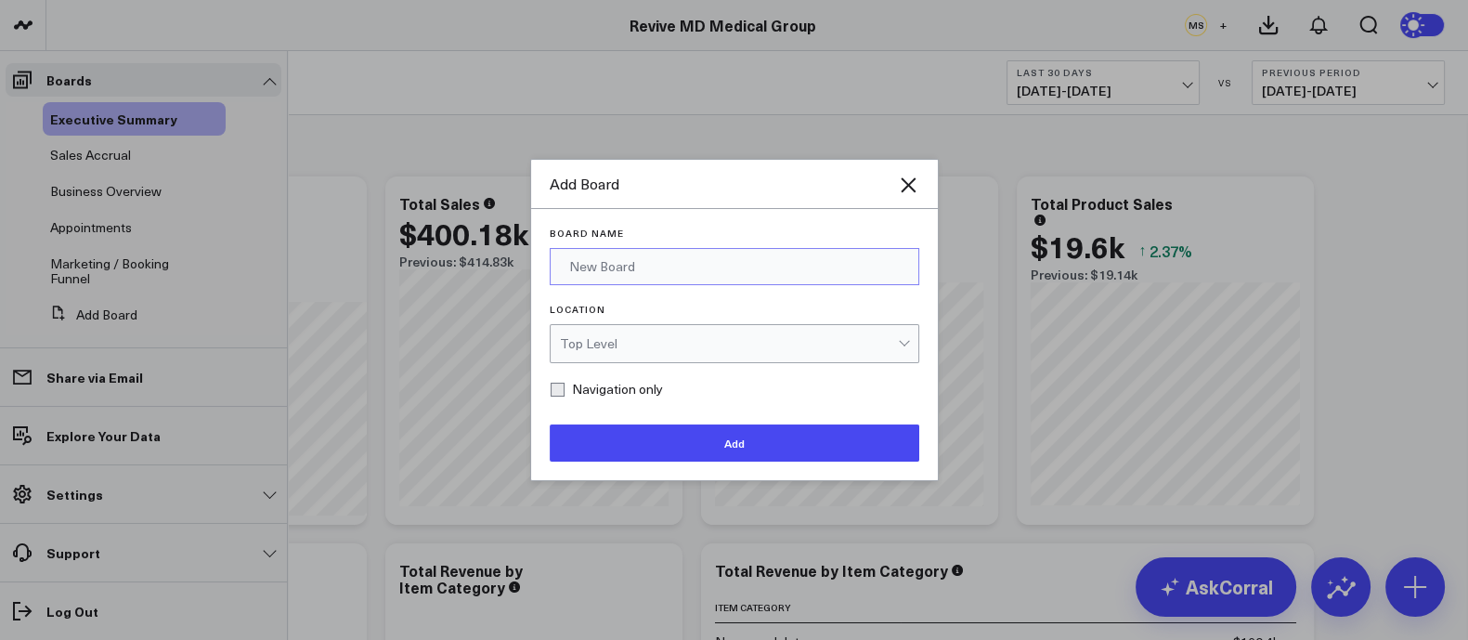
click at [601, 267] on input "Board Name" at bounding box center [735, 266] width 370 height 37
type input "Revenue by Hour"
click at [745, 453] on button "Add" at bounding box center [735, 442] width 370 height 37
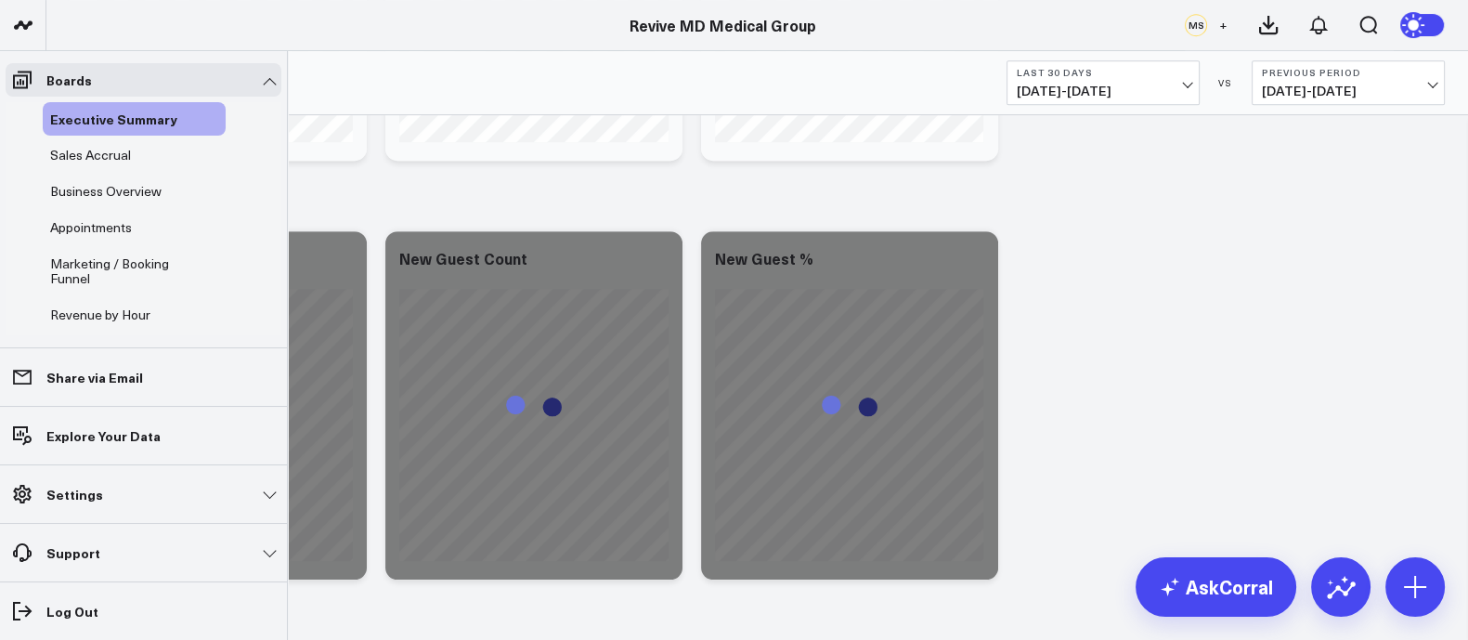
scroll to position [1157, 0]
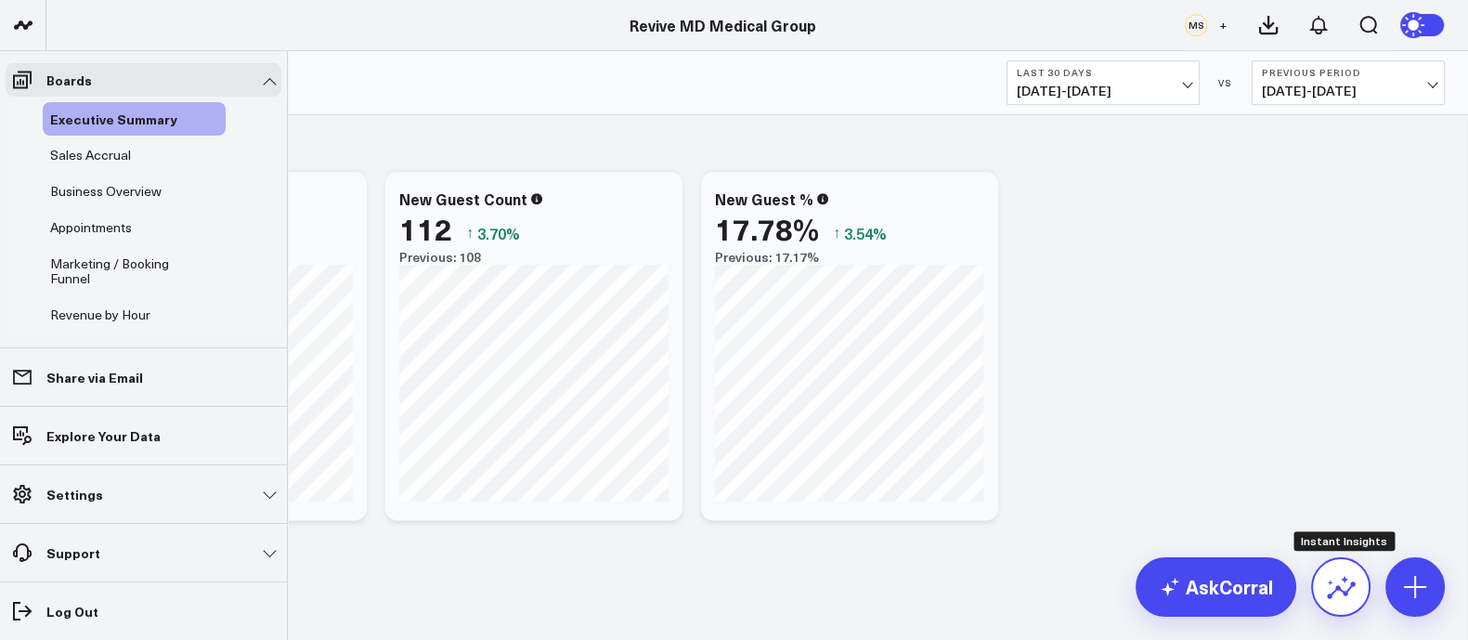
click at [1341, 588] on icon at bounding box center [1341, 587] width 30 height 30
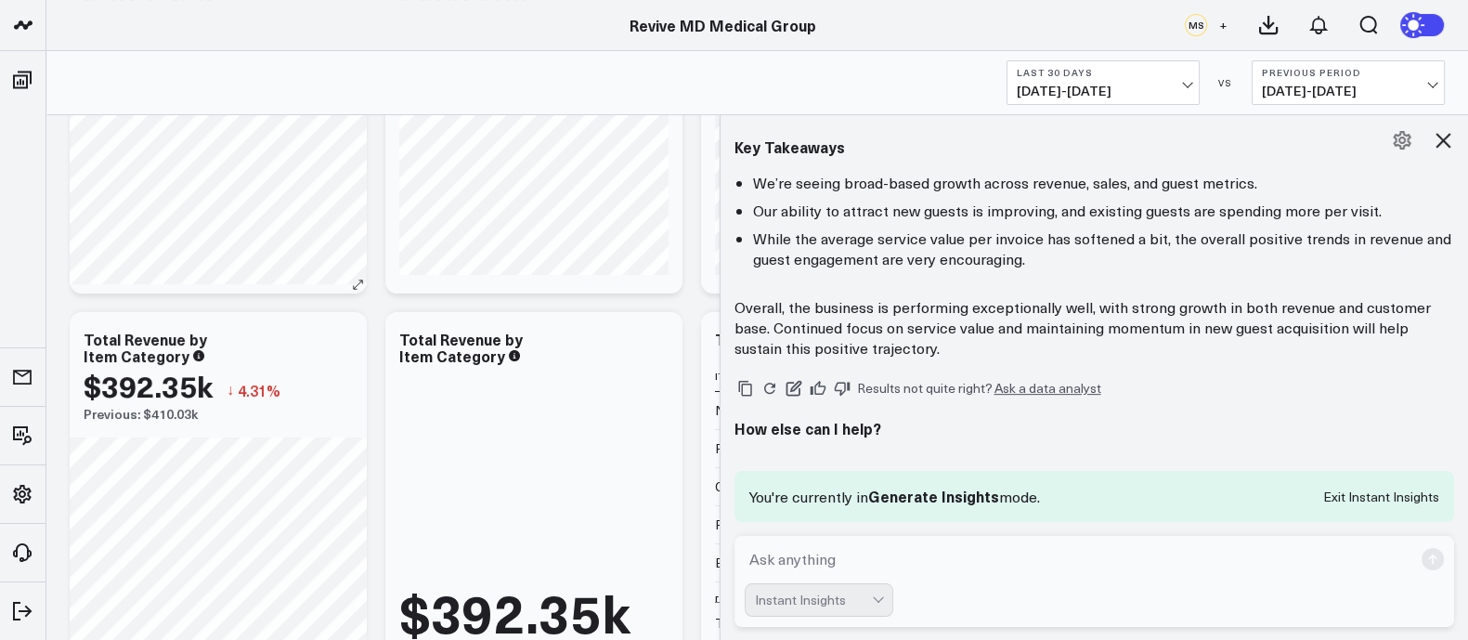
scroll to position [0, 0]
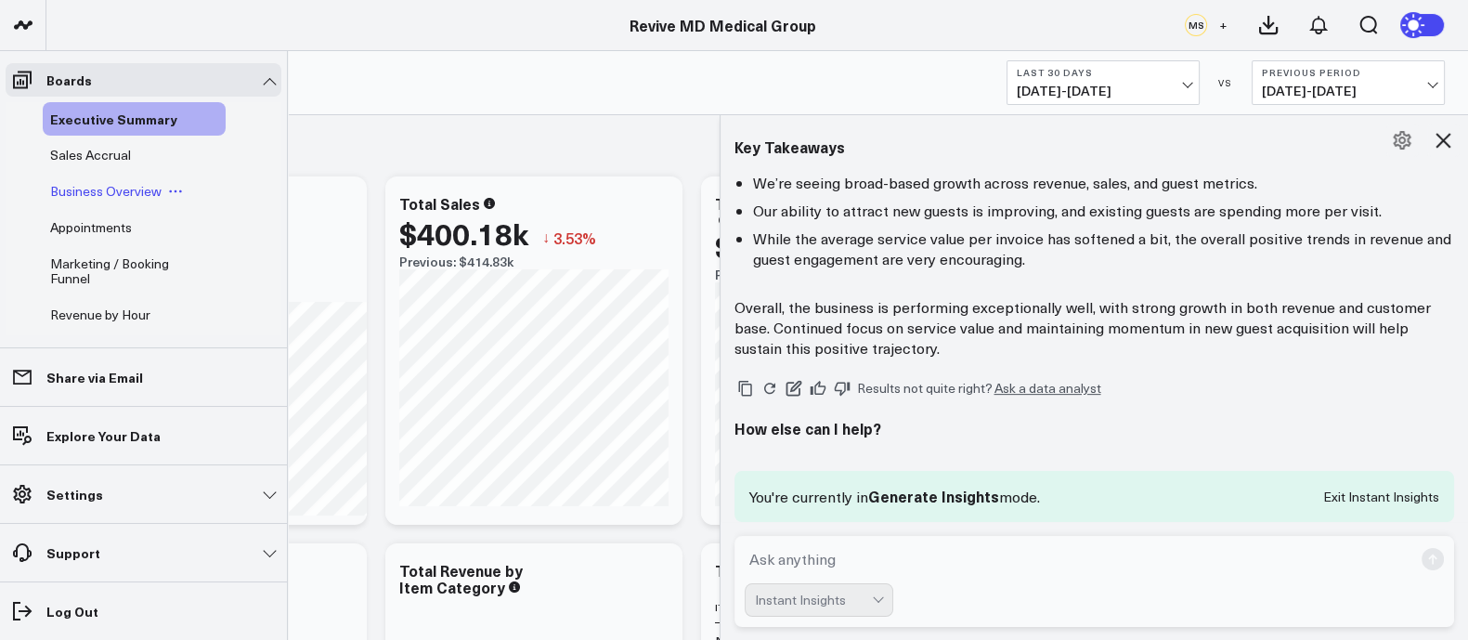
click at [114, 192] on span "Business Overview" at bounding box center [105, 191] width 111 height 18
